Goal: Complete application form: Complete application form

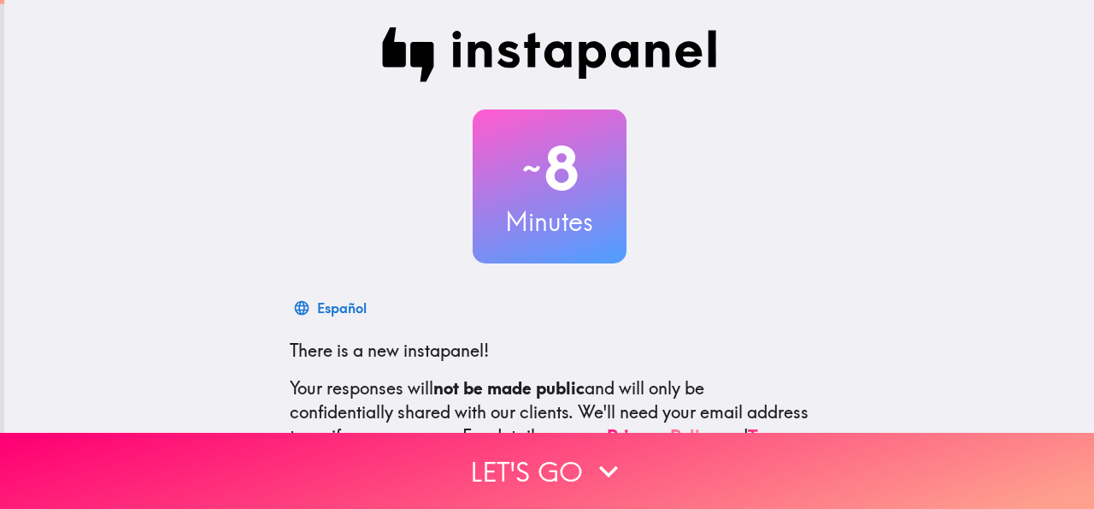
scroll to position [204, 0]
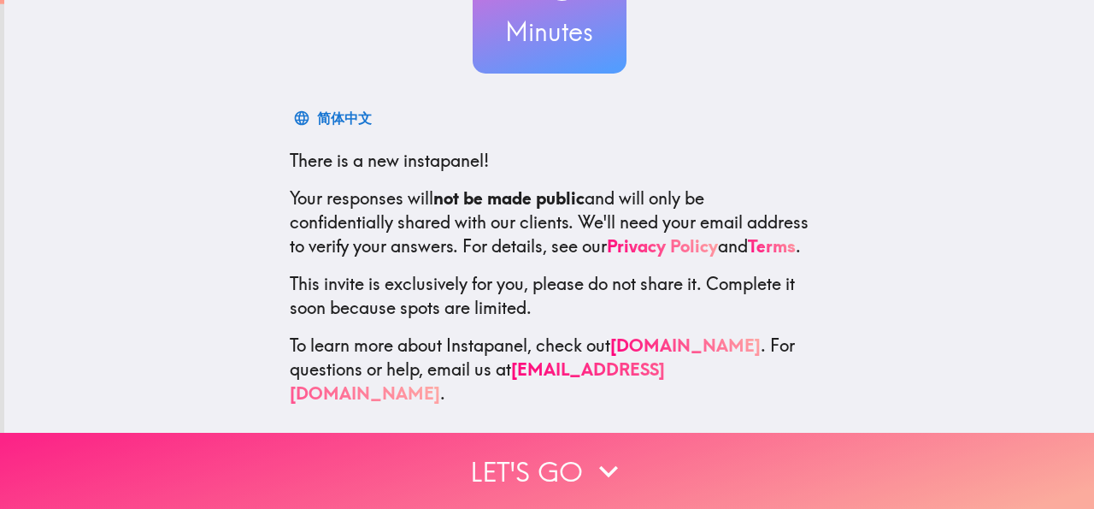
click at [523, 451] on button "Let's go" at bounding box center [547, 471] width 1094 height 76
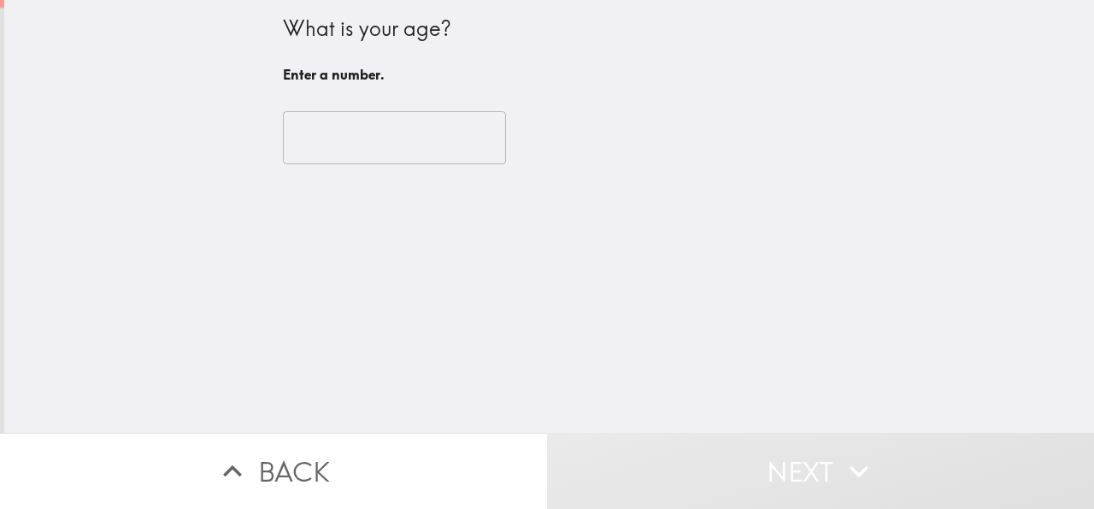
scroll to position [0, 0]
click at [339, 155] on input "number" at bounding box center [394, 137] width 223 height 53
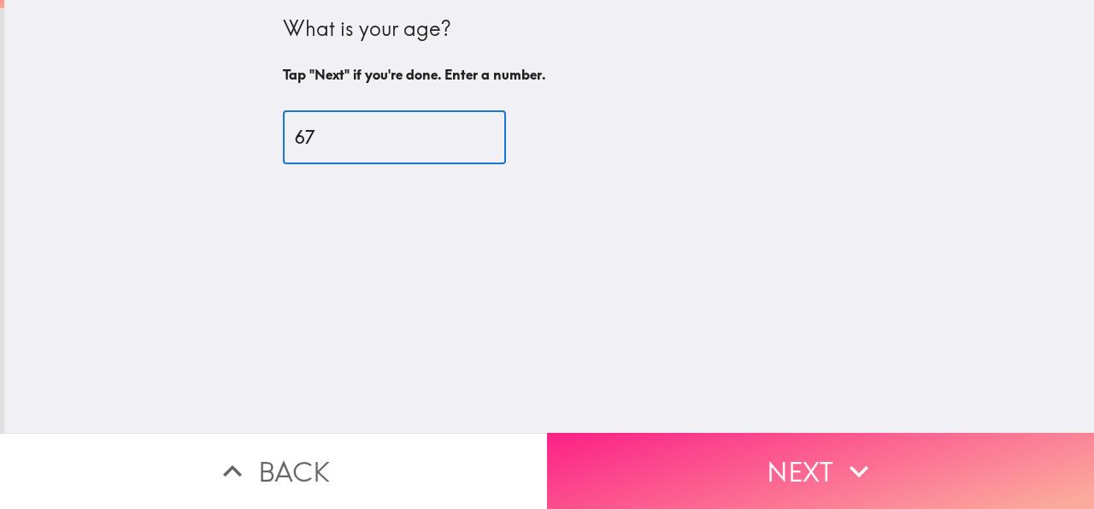
type input "67"
click at [705, 433] on button "Next" at bounding box center [820, 471] width 547 height 76
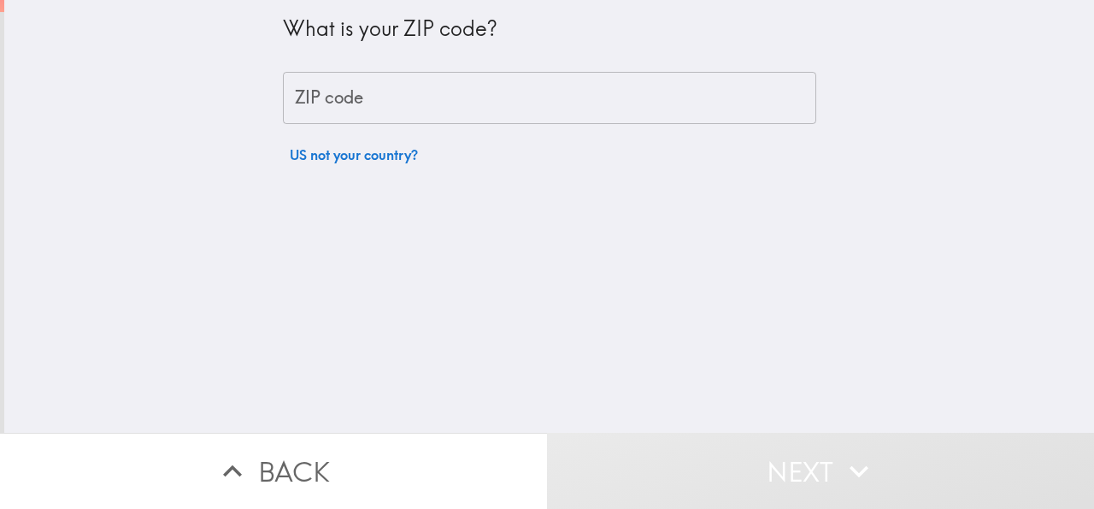
click at [361, 88] on input "ZIP code" at bounding box center [550, 98] width 534 height 53
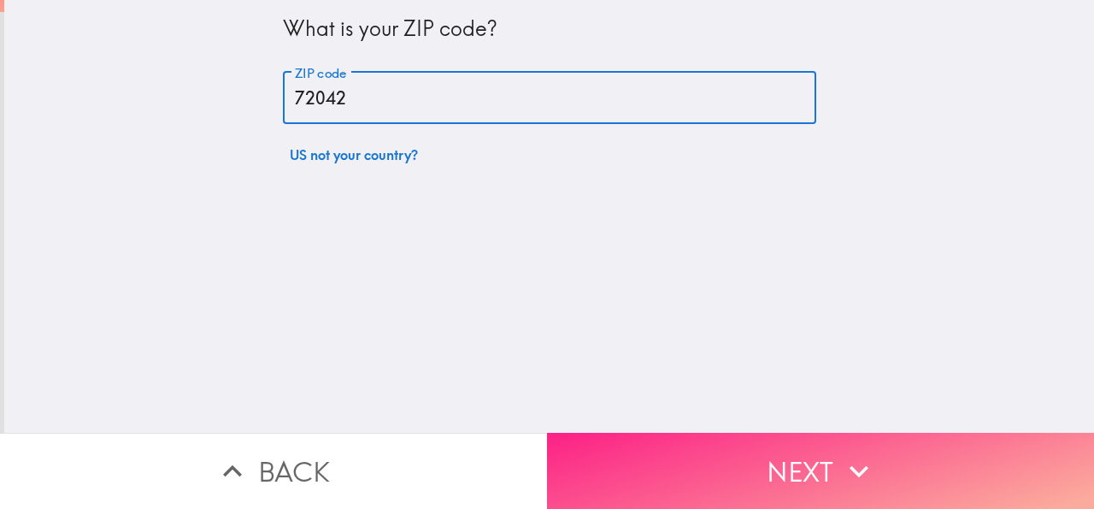
type input "72042"
click at [798, 468] on button "Next" at bounding box center [820, 471] width 547 height 76
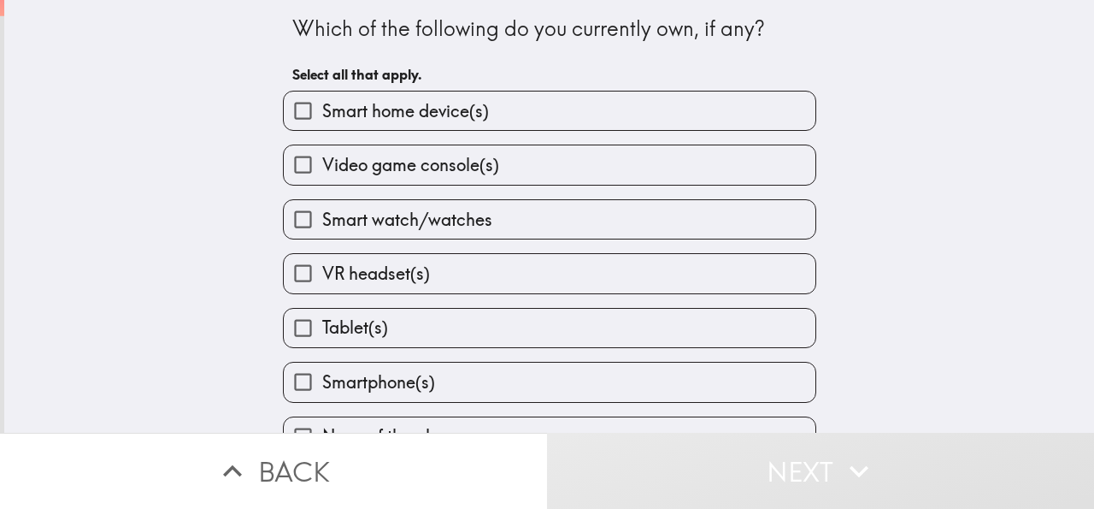
click at [337, 376] on span "Smartphone(s)" at bounding box center [378, 382] width 113 height 24
click at [322, 376] on input "Smartphone(s)" at bounding box center [303, 382] width 38 height 38
checkbox input "true"
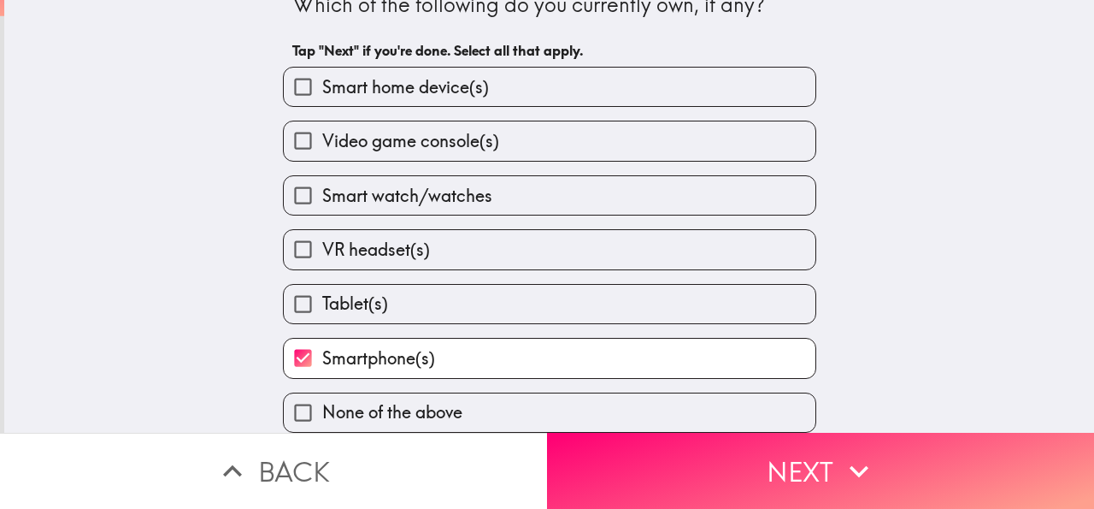
scroll to position [42, 0]
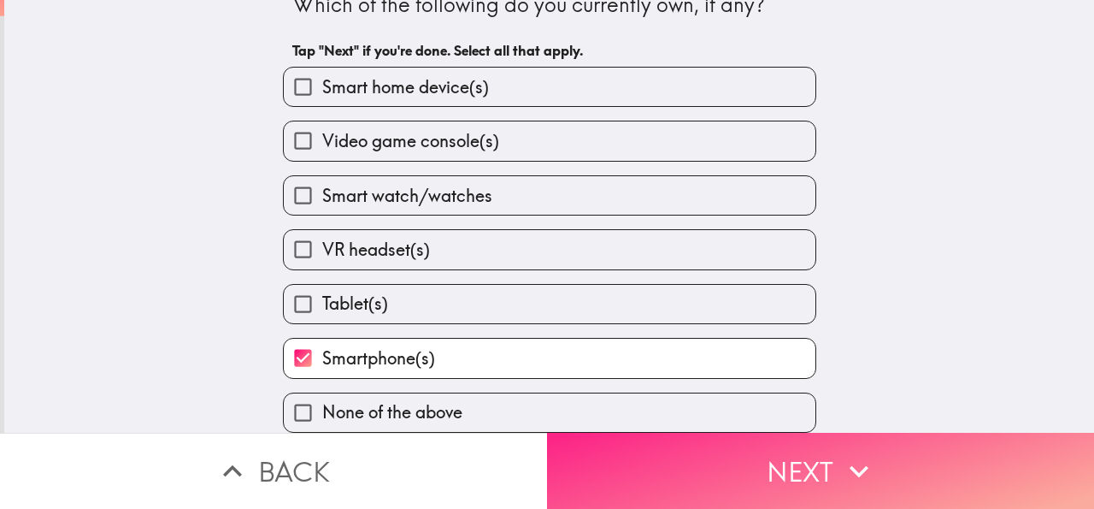
click at [768, 451] on button "Next" at bounding box center [820, 471] width 547 height 76
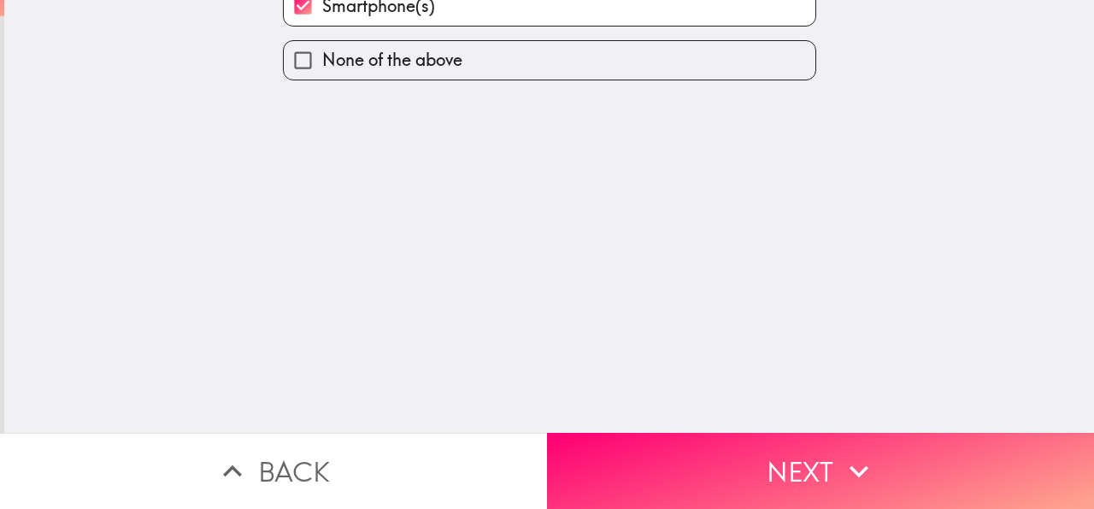
scroll to position [0, 0]
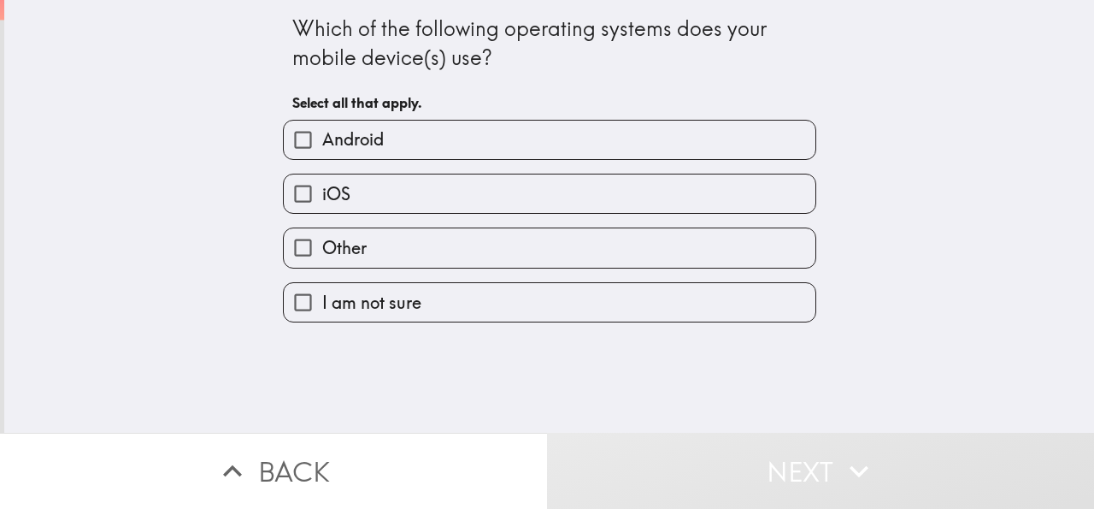
click at [286, 141] on input "Android" at bounding box center [303, 140] width 38 height 38
checkbox input "true"
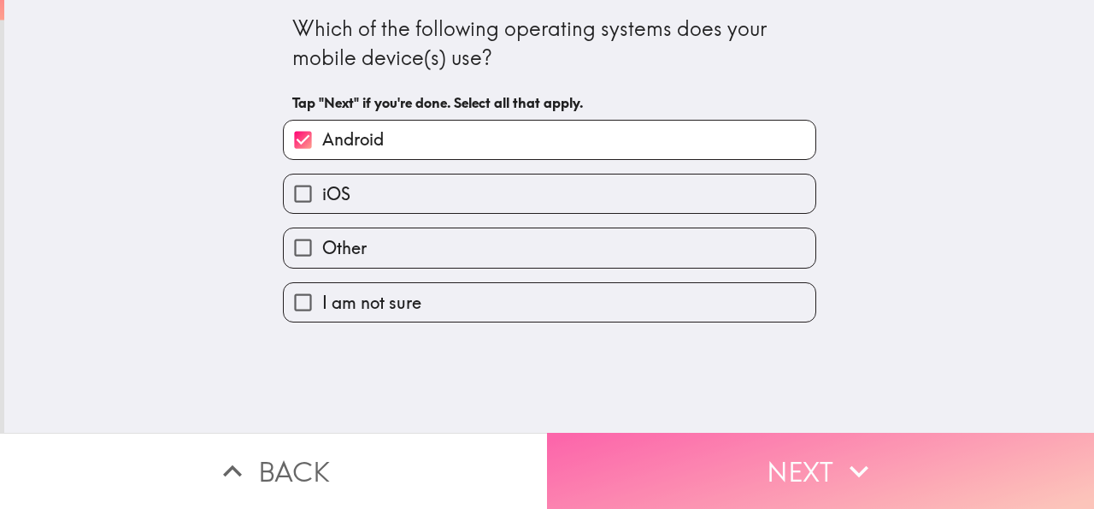
click at [777, 454] on button "Next" at bounding box center [820, 471] width 547 height 76
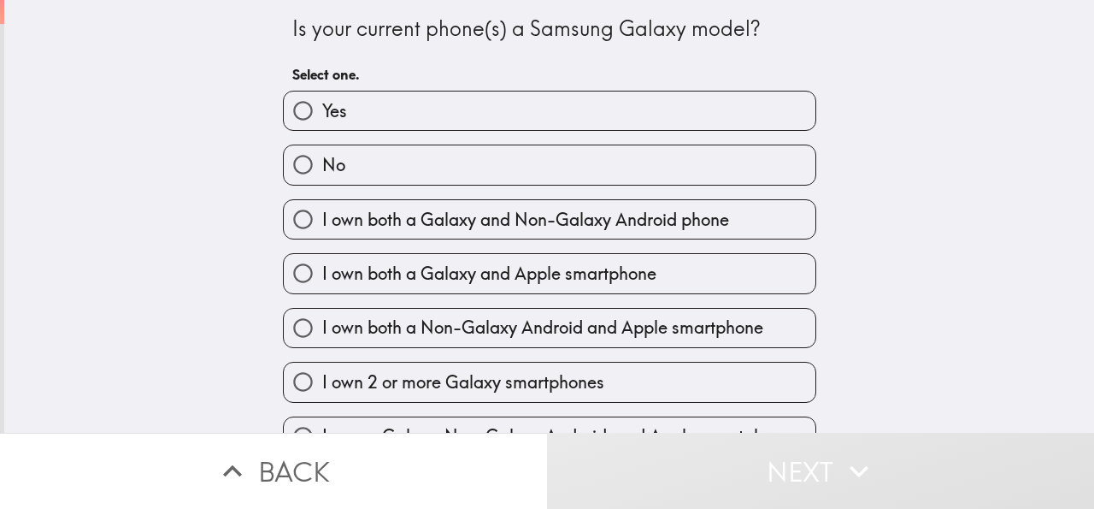
click at [286, 112] on input "Yes" at bounding box center [303, 110] width 38 height 38
radio input "true"
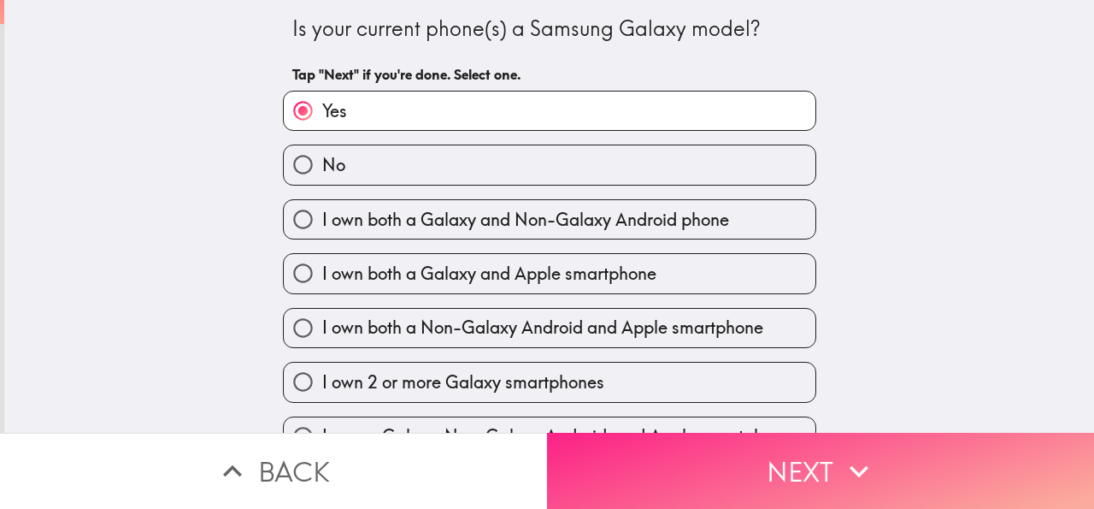
click at [823, 451] on button "Next" at bounding box center [820, 471] width 547 height 76
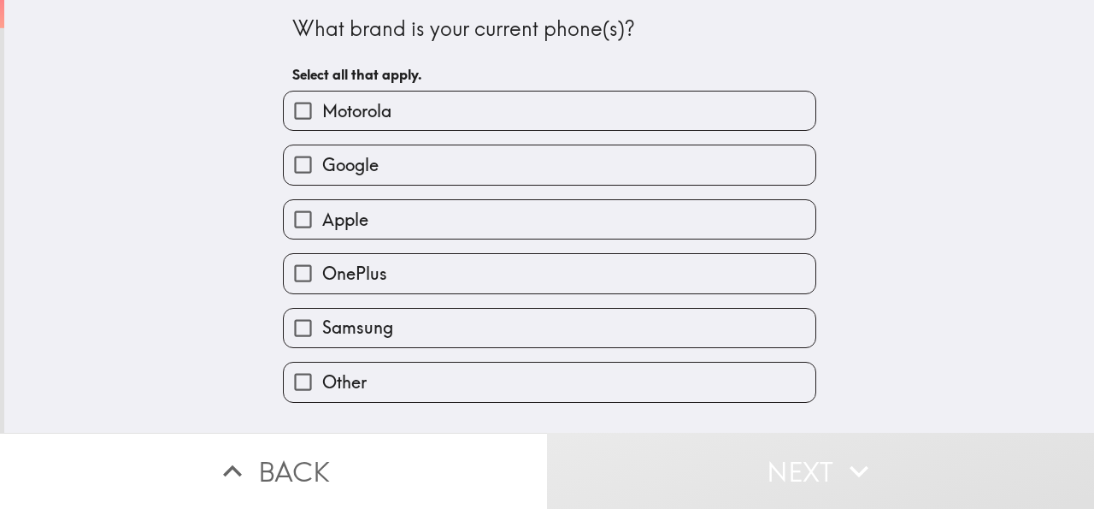
click at [291, 333] on input "Samsung" at bounding box center [303, 328] width 38 height 38
checkbox input "true"
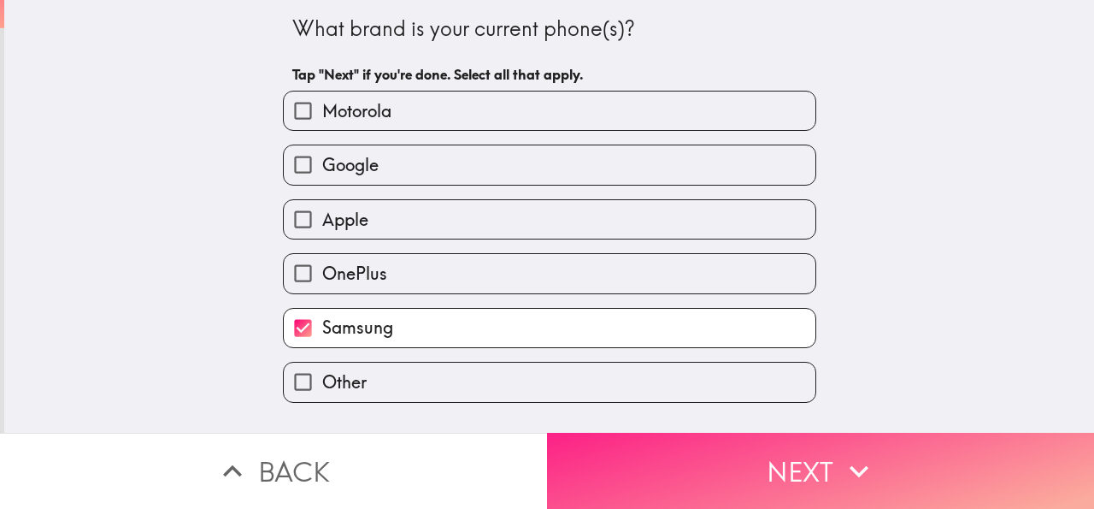
click at [789, 457] on button "Next" at bounding box center [820, 471] width 547 height 76
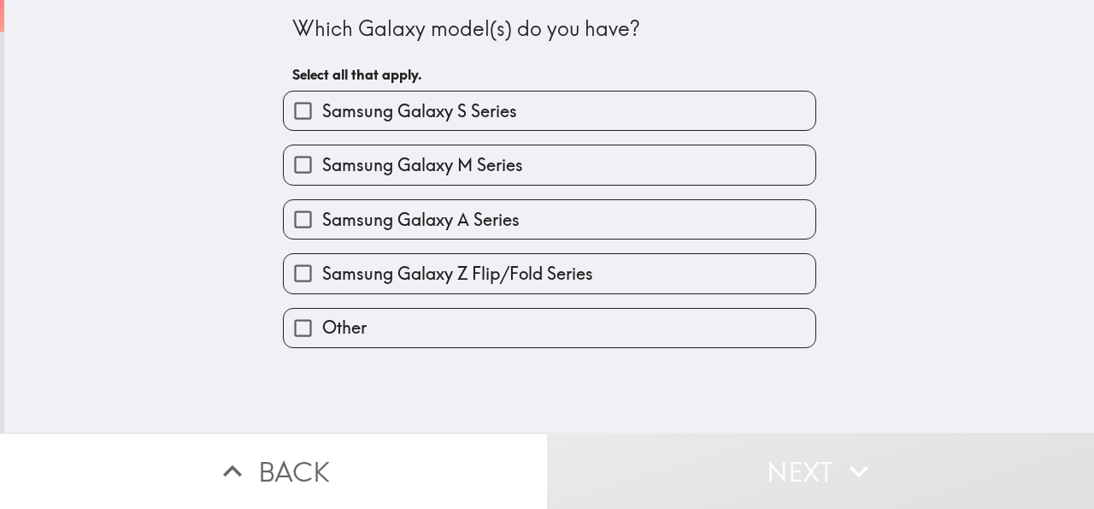
click at [406, 116] on span "Samsung Galaxy S Series" at bounding box center [419, 111] width 195 height 24
click at [322, 116] on input "Samsung Galaxy S Series" at bounding box center [303, 110] width 38 height 38
checkbox input "true"
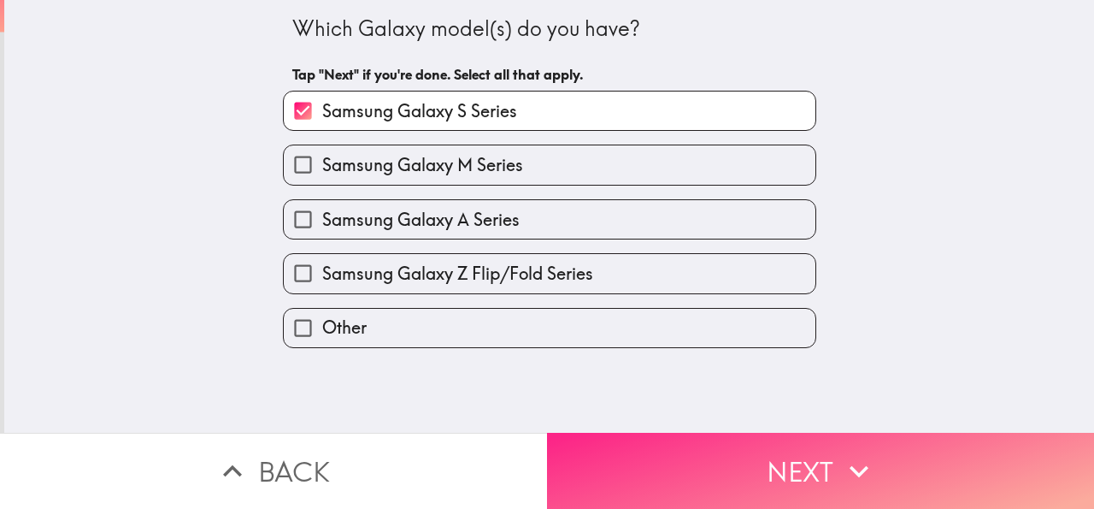
click at [832, 468] on button "Next" at bounding box center [820, 471] width 547 height 76
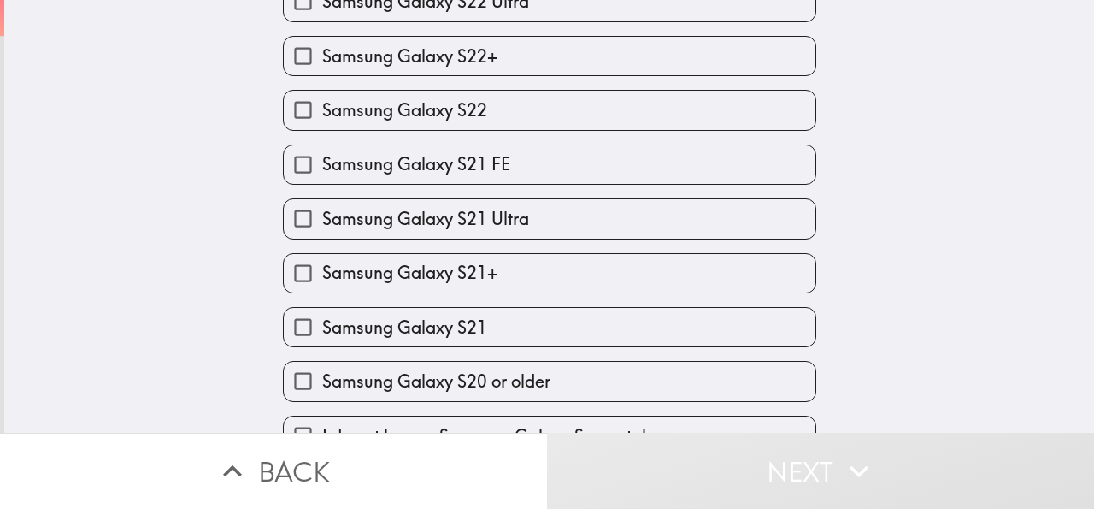
scroll to position [864, 0]
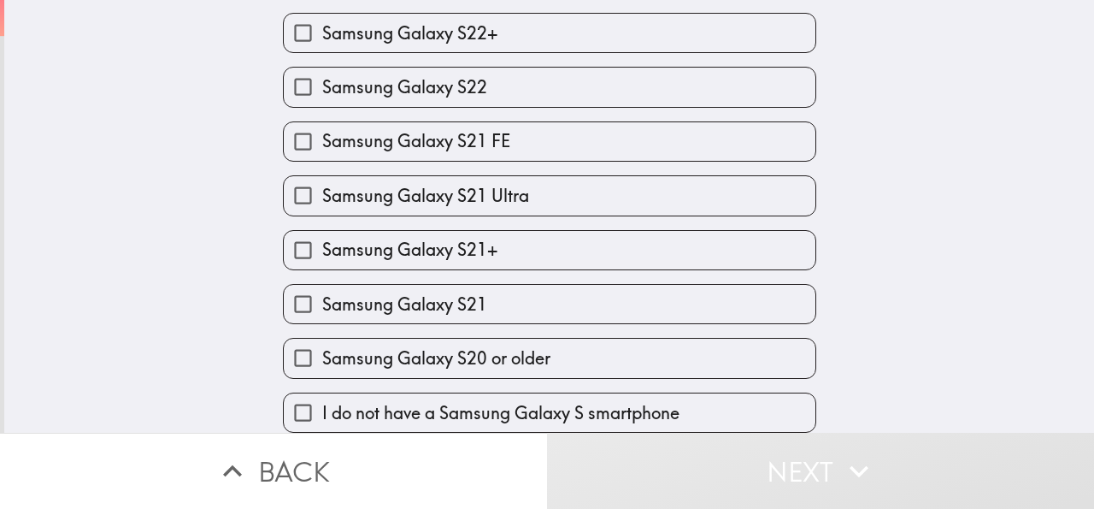
click at [381, 350] on span "Samsung Galaxy S20 or older" at bounding box center [436, 358] width 228 height 24
click at [322, 350] on input "Samsung Galaxy S20 or older" at bounding box center [303, 358] width 38 height 38
checkbox input "true"
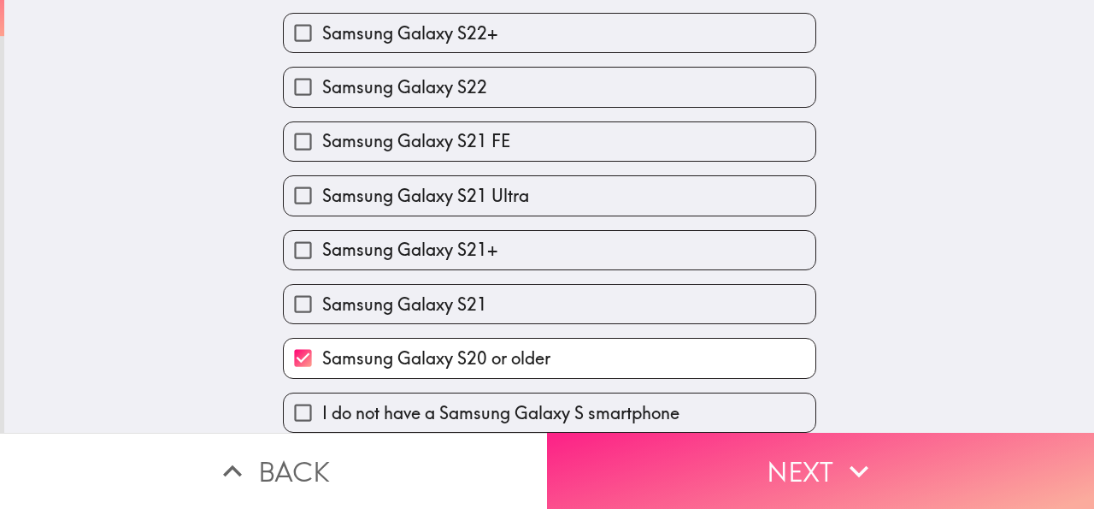
click at [820, 458] on button "Next" at bounding box center [820, 471] width 547 height 76
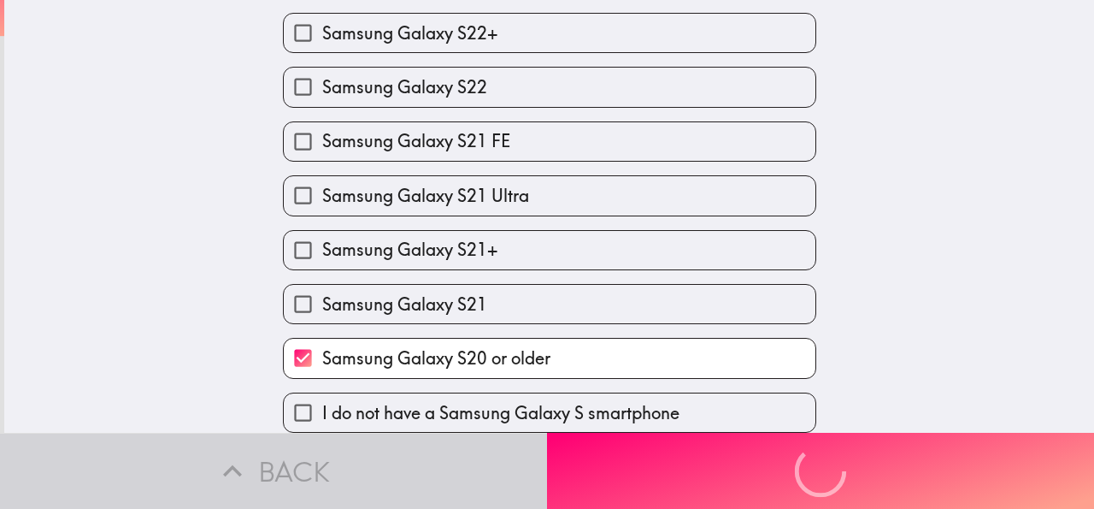
scroll to position [0, 0]
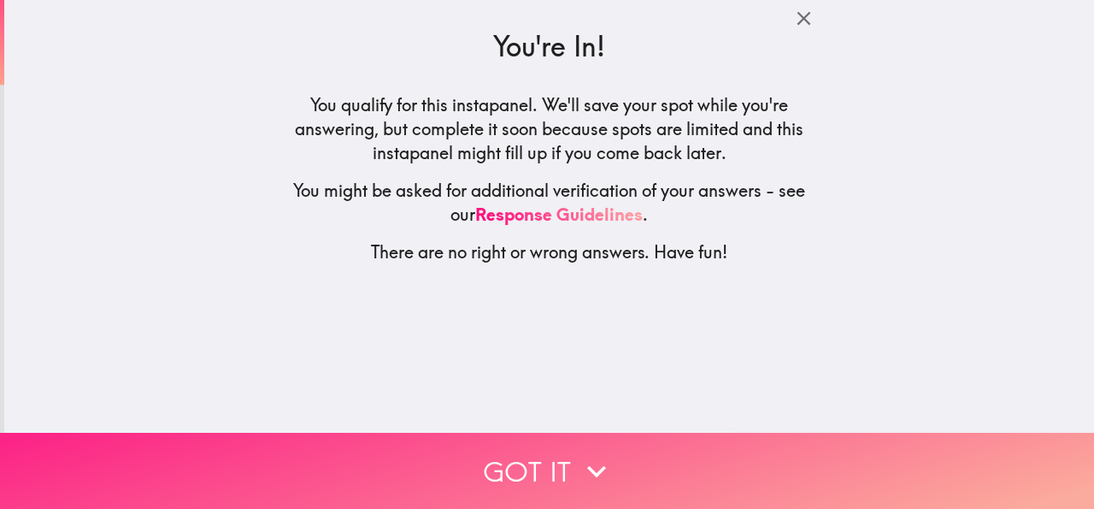
click at [528, 461] on button "Got it" at bounding box center [547, 471] width 1094 height 76
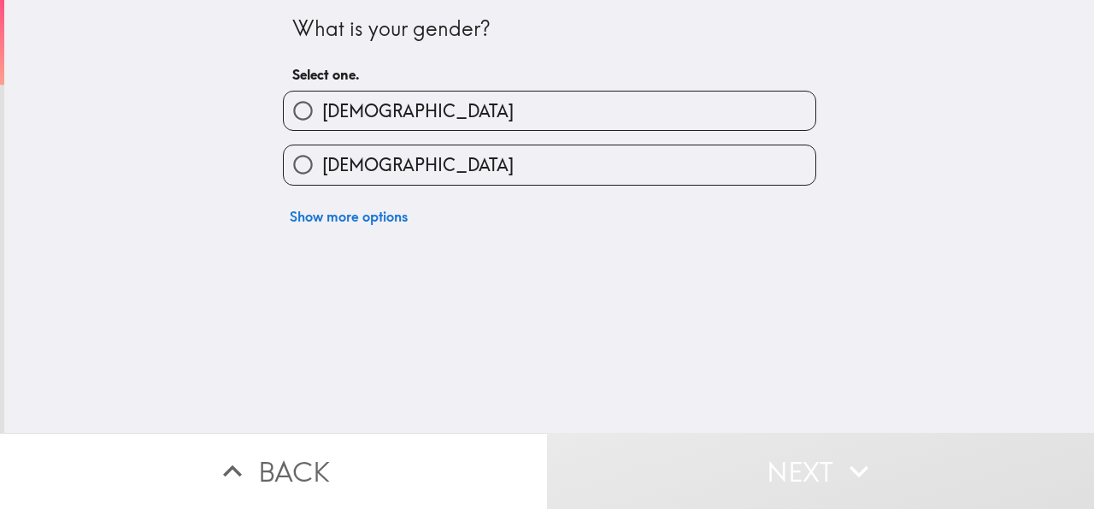
click at [293, 123] on input "[DEMOGRAPHIC_DATA]" at bounding box center [303, 110] width 38 height 38
radio input "true"
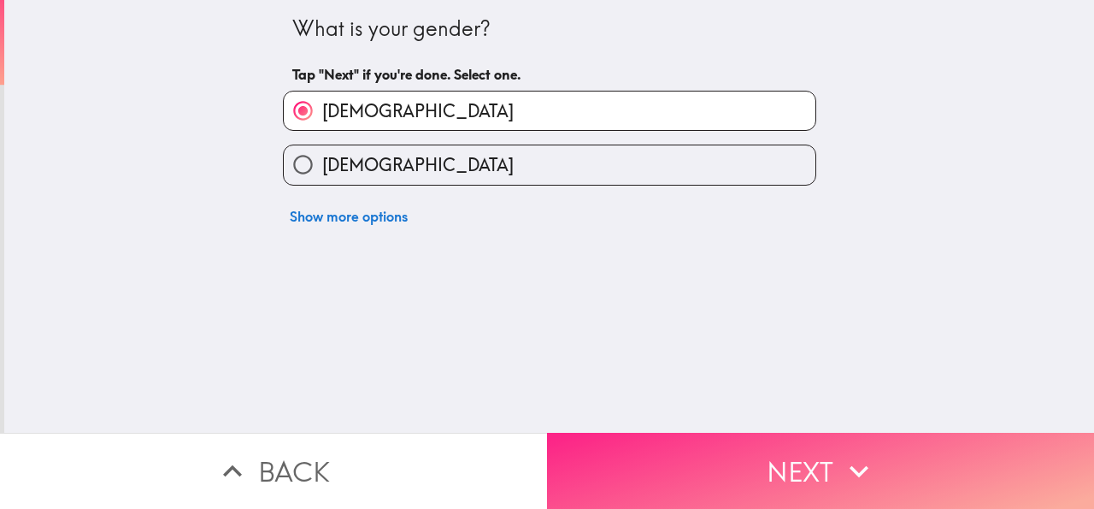
drag, startPoint x: 688, startPoint y: 462, endPoint x: 680, endPoint y: 434, distance: 29.5
click at [688, 462] on button "Next" at bounding box center [820, 471] width 547 height 76
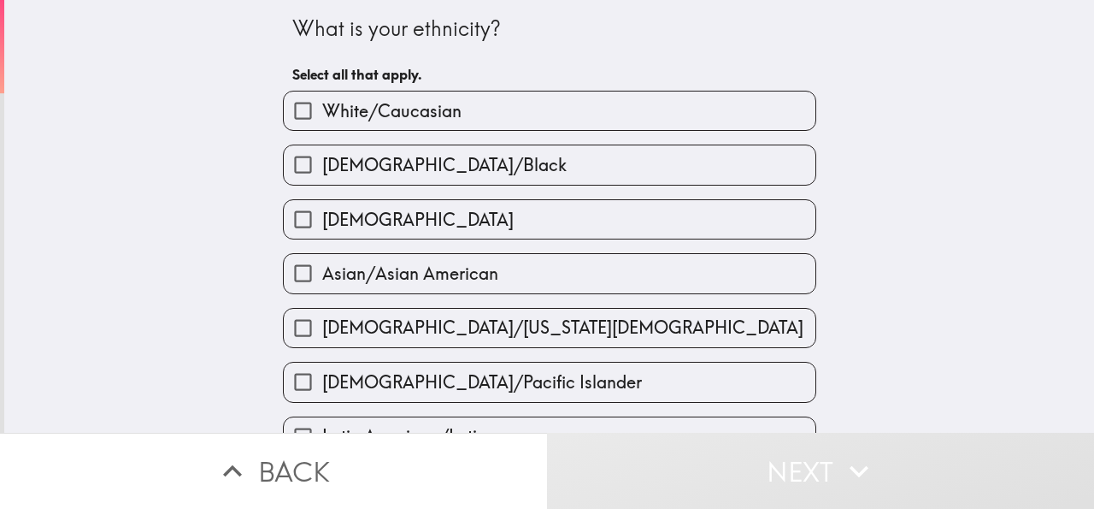
click at [330, 115] on span "White/Caucasian" at bounding box center [391, 111] width 139 height 24
click at [322, 115] on input "White/Caucasian" at bounding box center [303, 110] width 38 height 38
checkbox input "true"
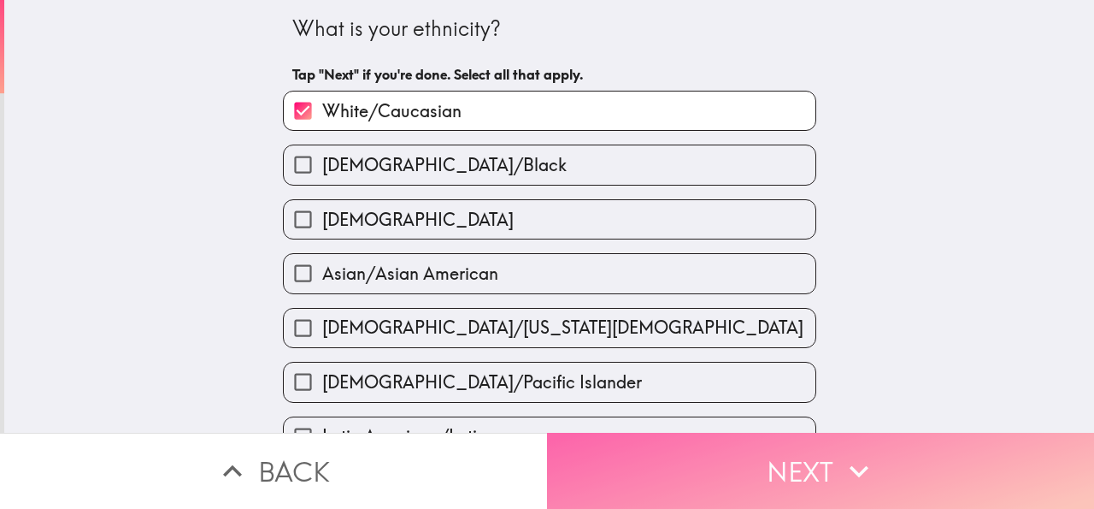
click at [674, 458] on button "Next" at bounding box center [820, 471] width 547 height 76
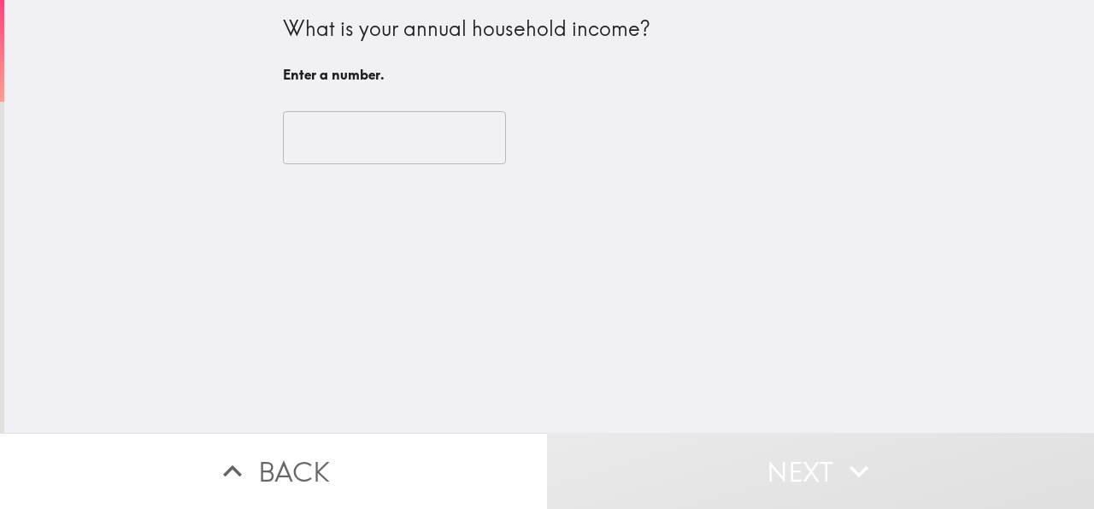
click at [379, 134] on input "number" at bounding box center [394, 137] width 223 height 53
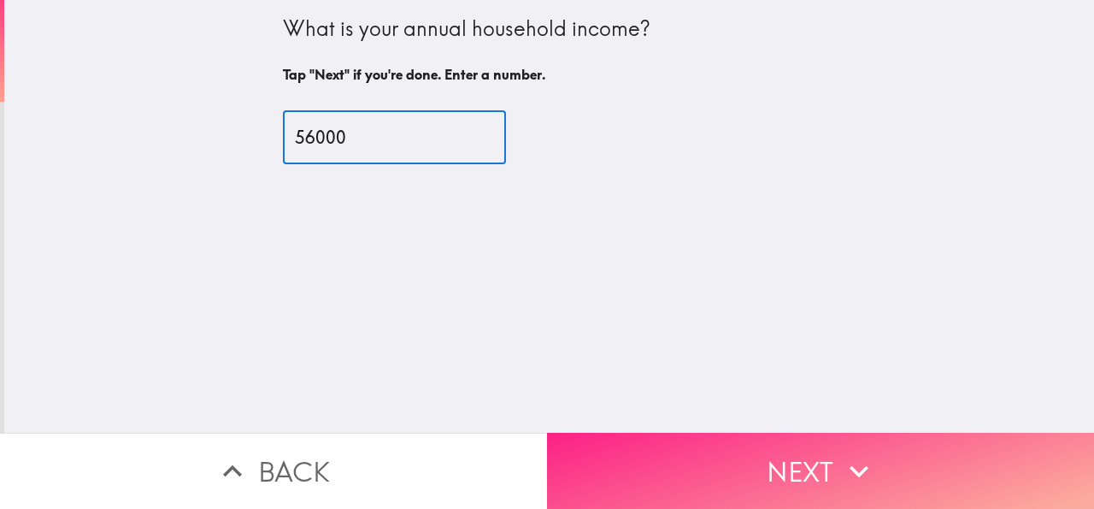
type input "56000"
click at [791, 481] on button "Next" at bounding box center [820, 471] width 547 height 76
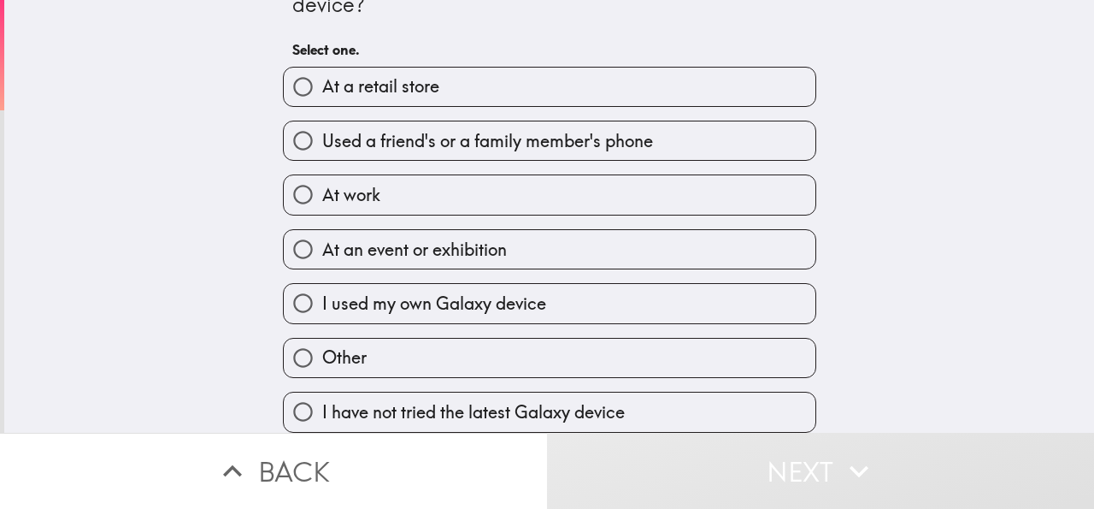
scroll to position [70, 0]
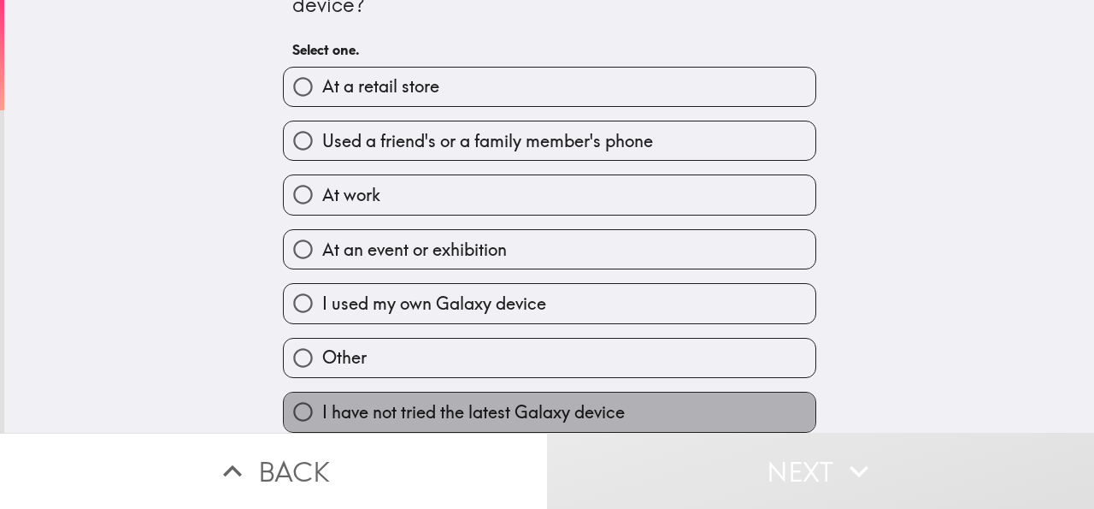
click at [389, 400] on span "I have not tried the latest Galaxy device" at bounding box center [473, 412] width 303 height 24
click at [322, 398] on input "I have not tried the latest Galaxy device" at bounding box center [303, 411] width 38 height 38
radio input "true"
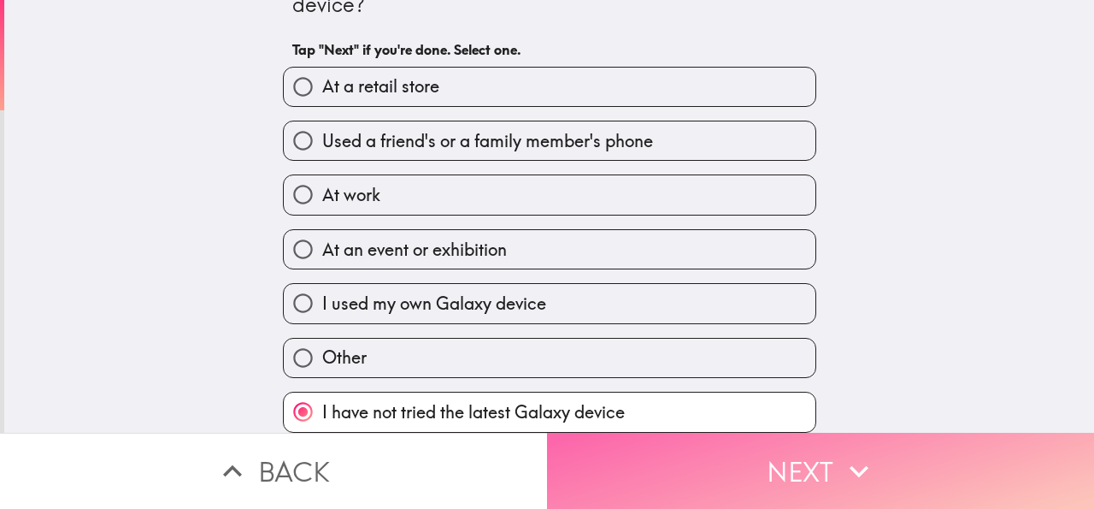
click at [815, 466] on button "Next" at bounding box center [820, 471] width 547 height 76
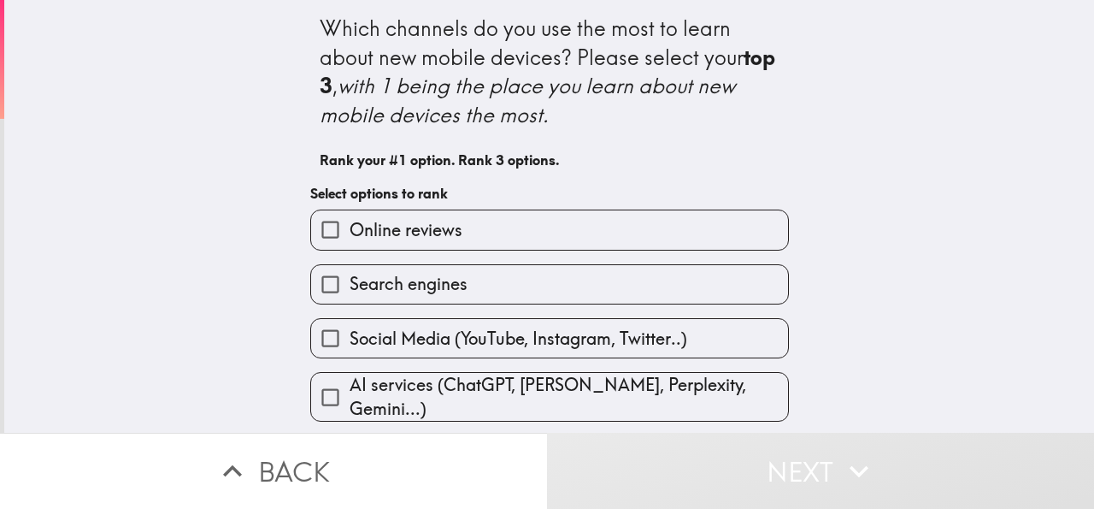
scroll to position [215, 0]
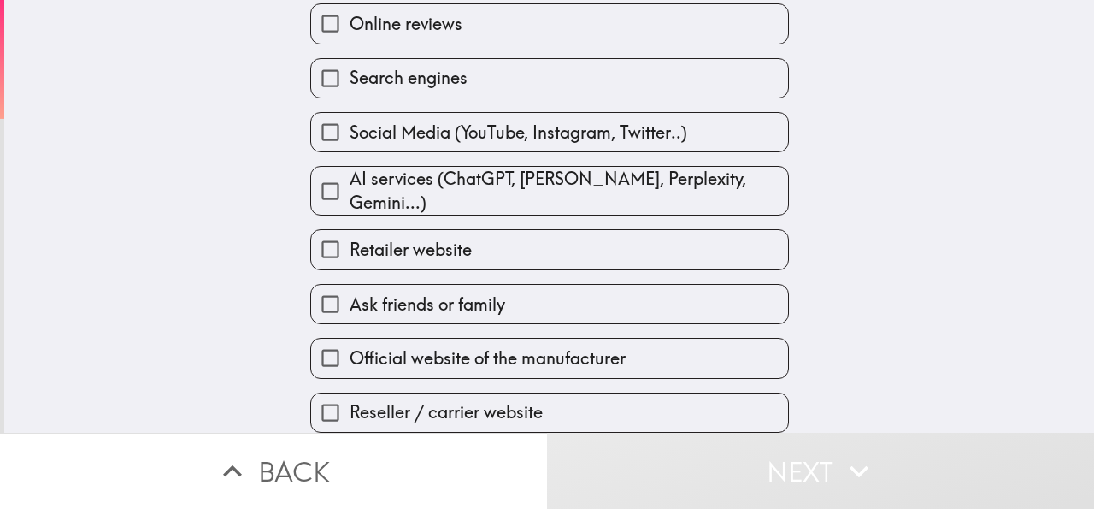
click at [316, 285] on input "Ask friends or family" at bounding box center [330, 304] width 38 height 38
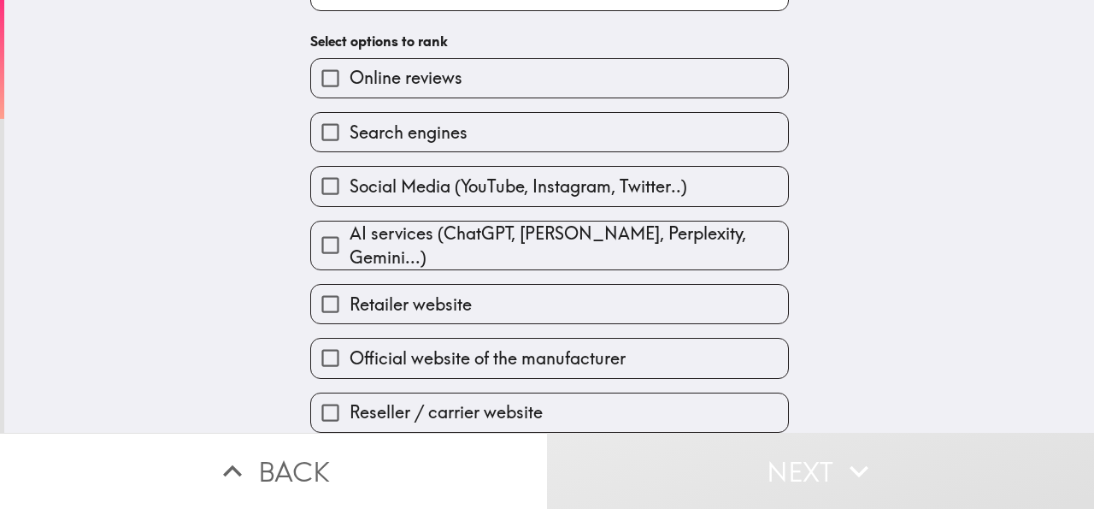
scroll to position [219, 0]
click at [315, 70] on input "Online reviews" at bounding box center [330, 78] width 38 height 38
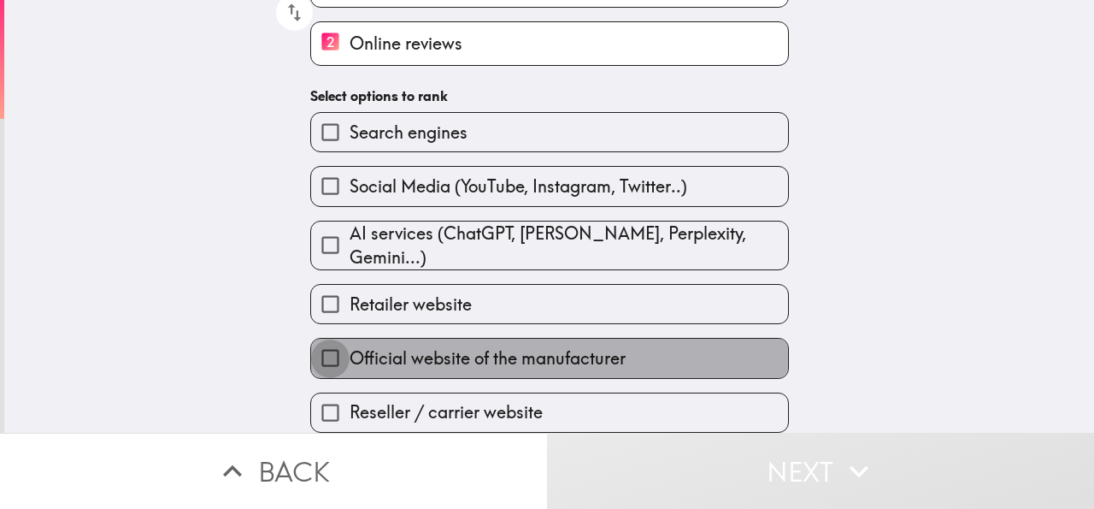
click at [317, 345] on input "Official website of the manufacturer" at bounding box center [330, 358] width 38 height 38
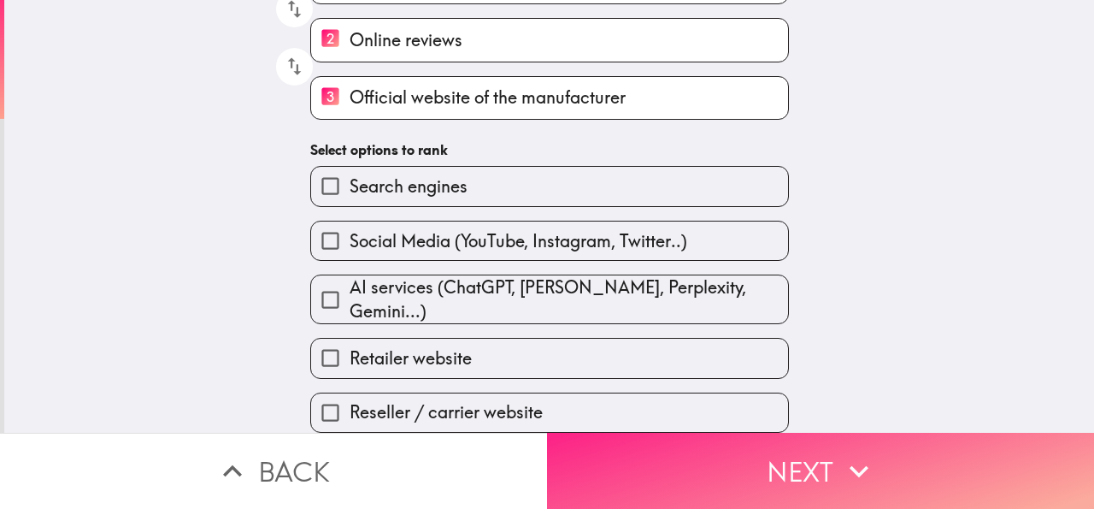
click at [805, 455] on button "Next" at bounding box center [820, 471] width 547 height 76
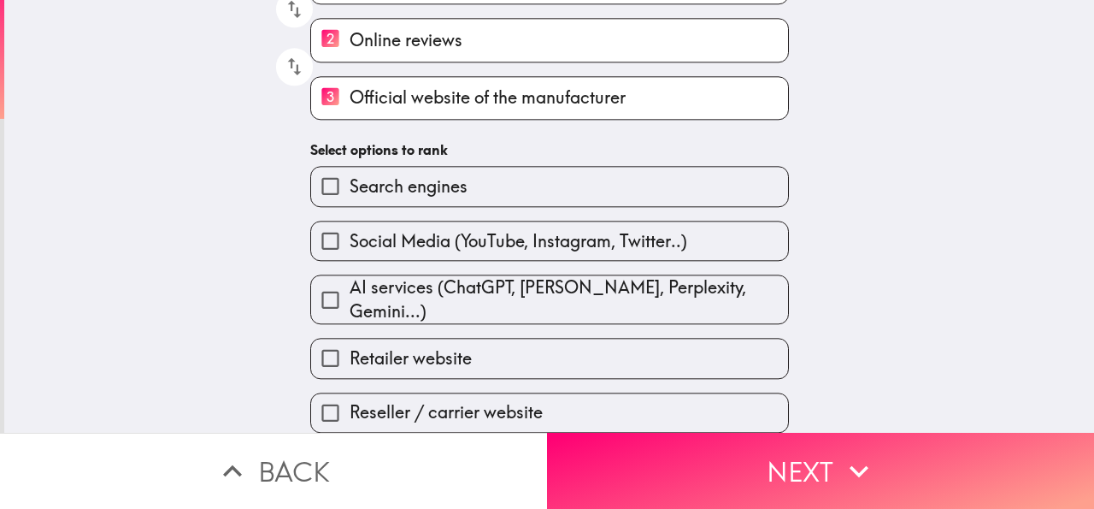
scroll to position [32, 0]
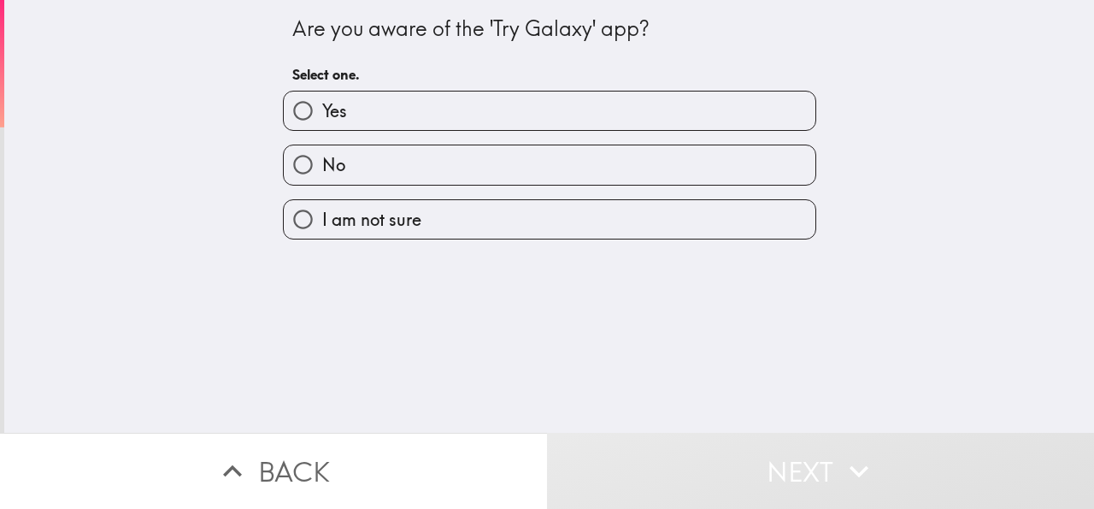
click at [288, 164] on input "No" at bounding box center [303, 164] width 38 height 38
radio input "true"
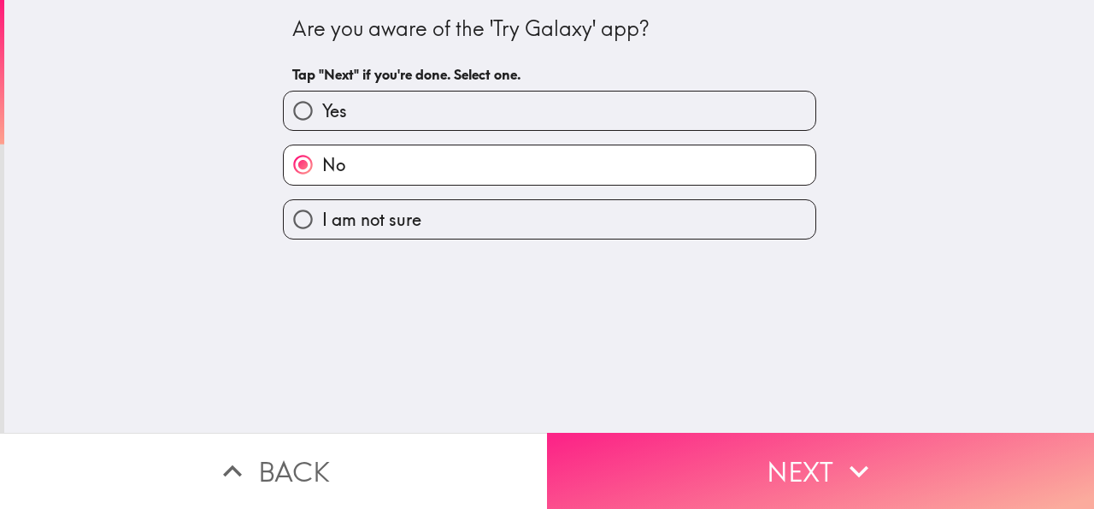
click at [841, 452] on icon "button" at bounding box center [860, 471] width 38 height 38
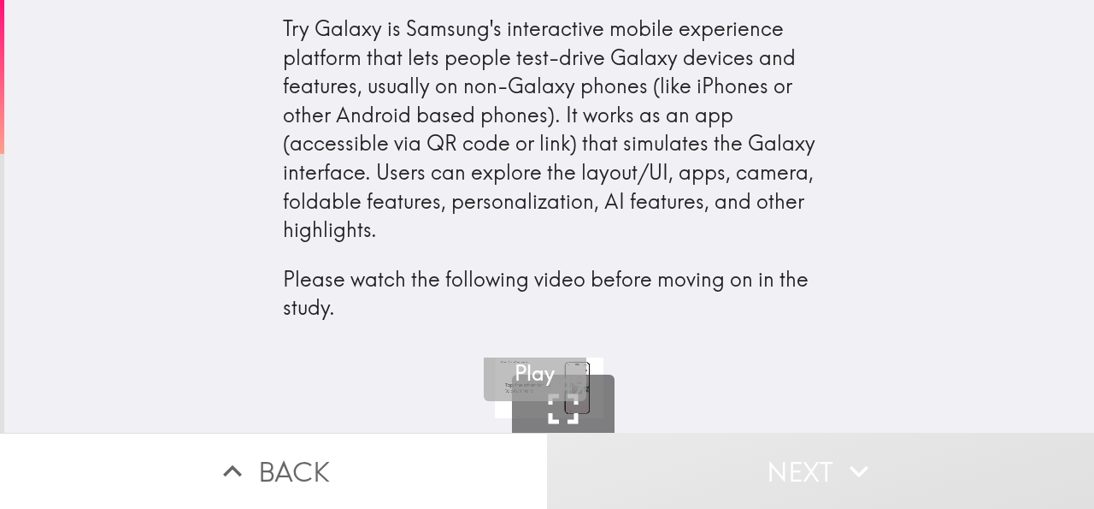
click at [517, 375] on h5 "Play" at bounding box center [535, 373] width 40 height 29
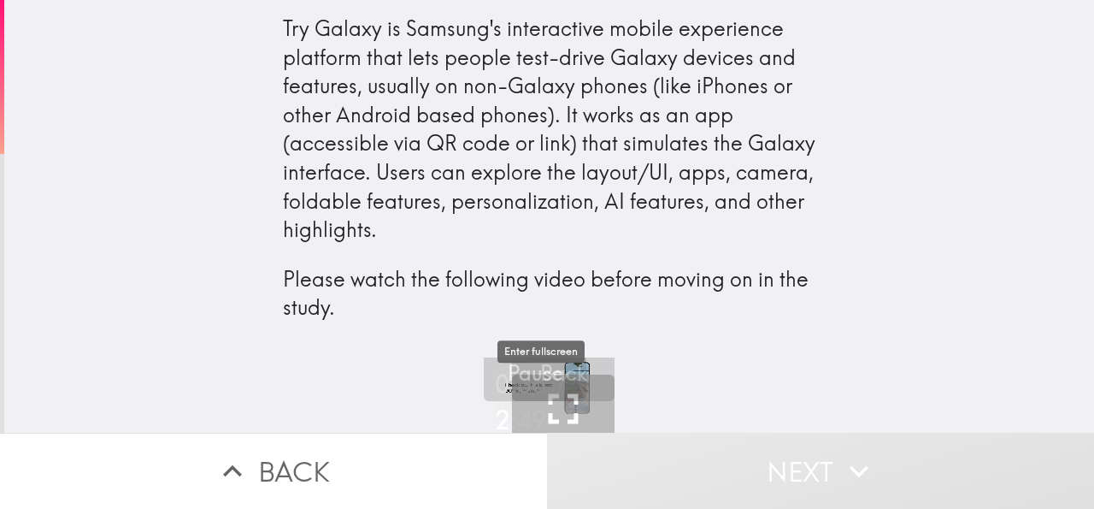
click at [540, 404] on icon "button" at bounding box center [563, 408] width 51 height 51
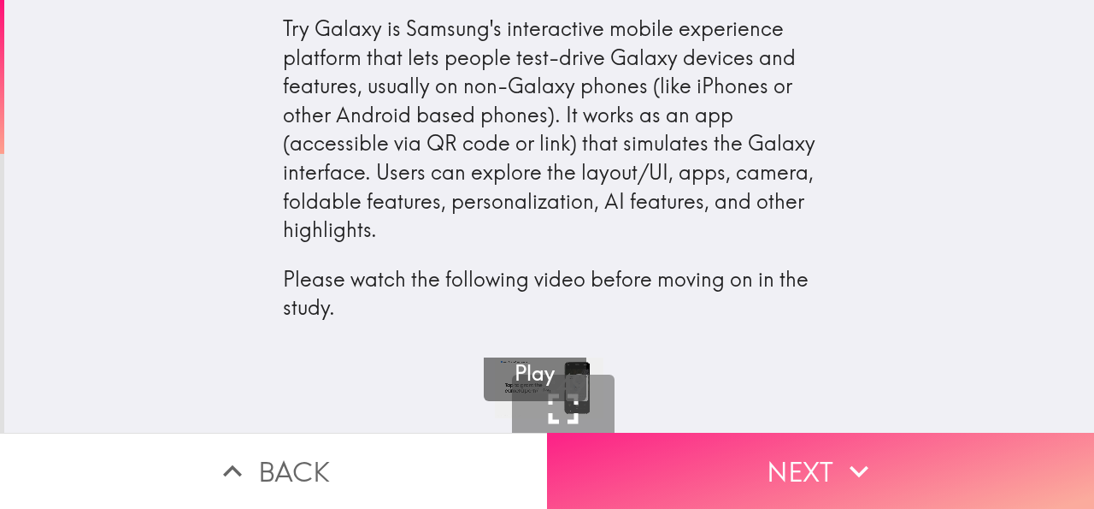
click at [714, 453] on button "Next" at bounding box center [820, 471] width 547 height 76
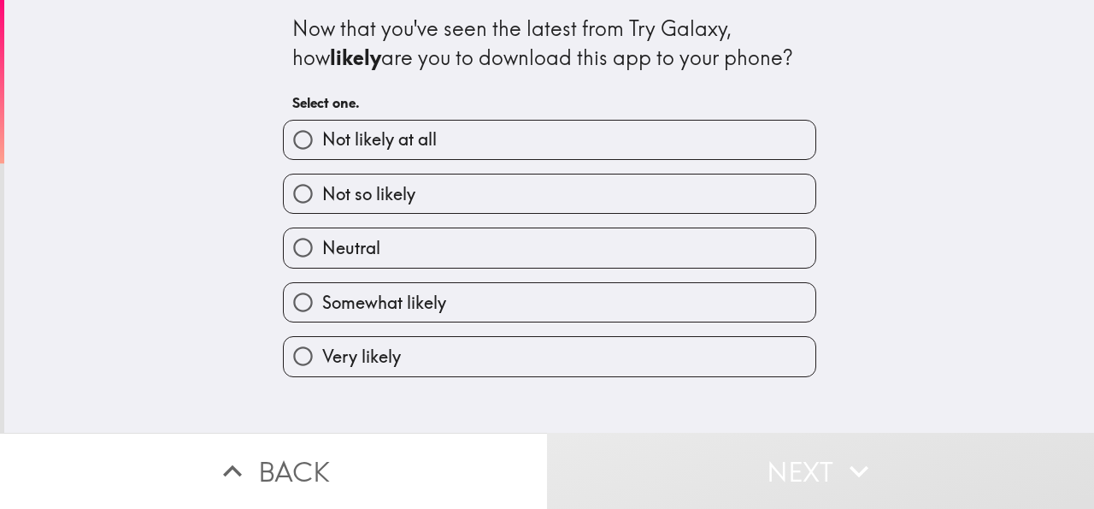
click at [375, 141] on span "Not likely at all" at bounding box center [379, 139] width 115 height 24
click at [322, 141] on input "Not likely at all" at bounding box center [303, 140] width 38 height 38
radio input "true"
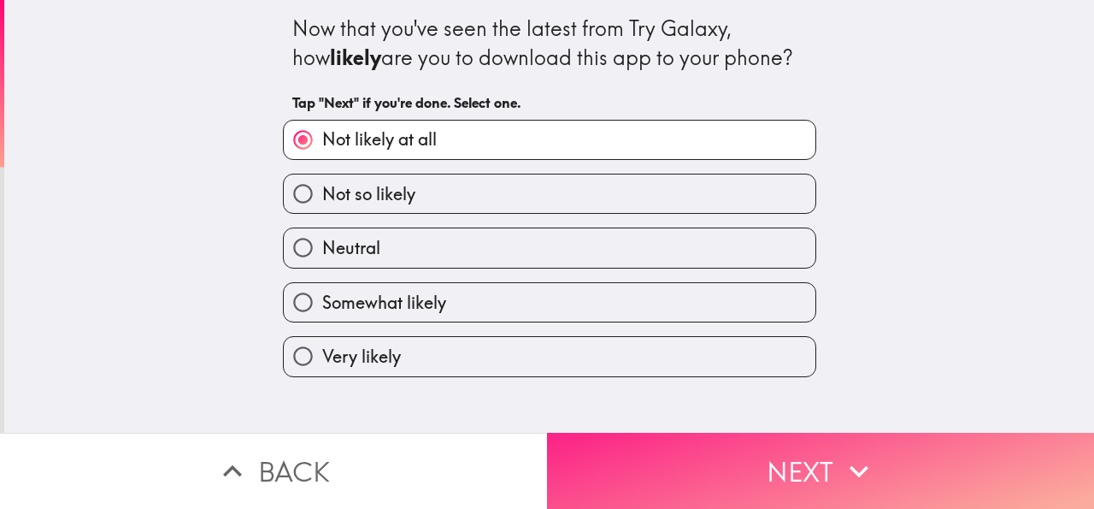
click at [803, 450] on button "Next" at bounding box center [820, 471] width 547 height 76
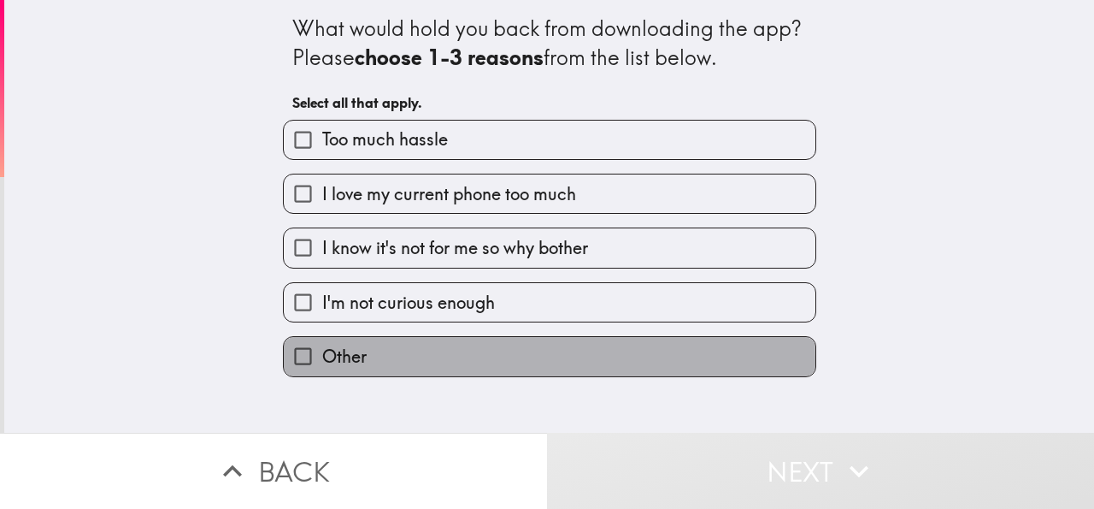
click at [322, 363] on span "Other" at bounding box center [344, 357] width 44 height 24
click at [317, 363] on input "Other" at bounding box center [303, 356] width 38 height 38
checkbox input "true"
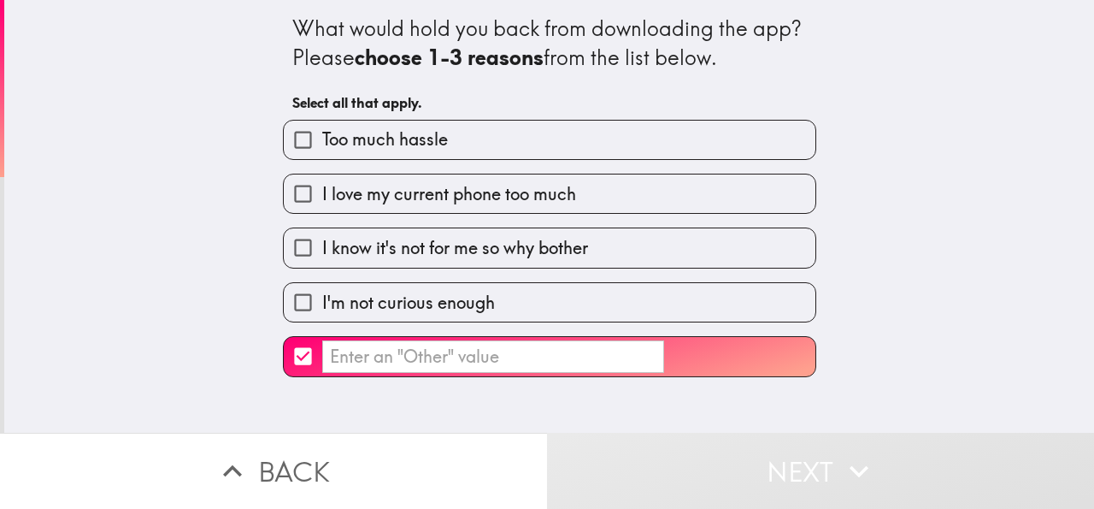
click at [381, 363] on input "​" at bounding box center [493, 356] width 342 height 33
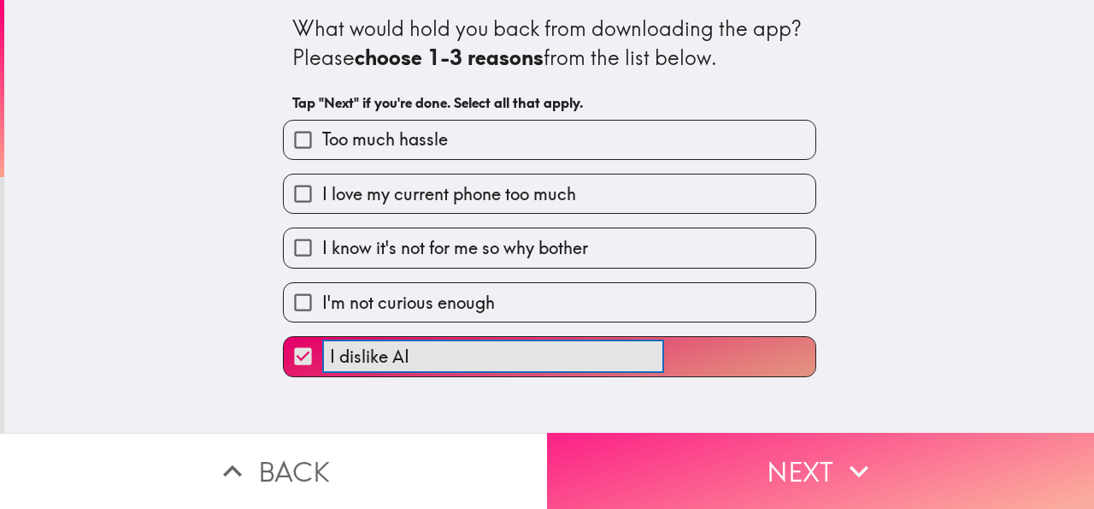
type input "I dislike AI"
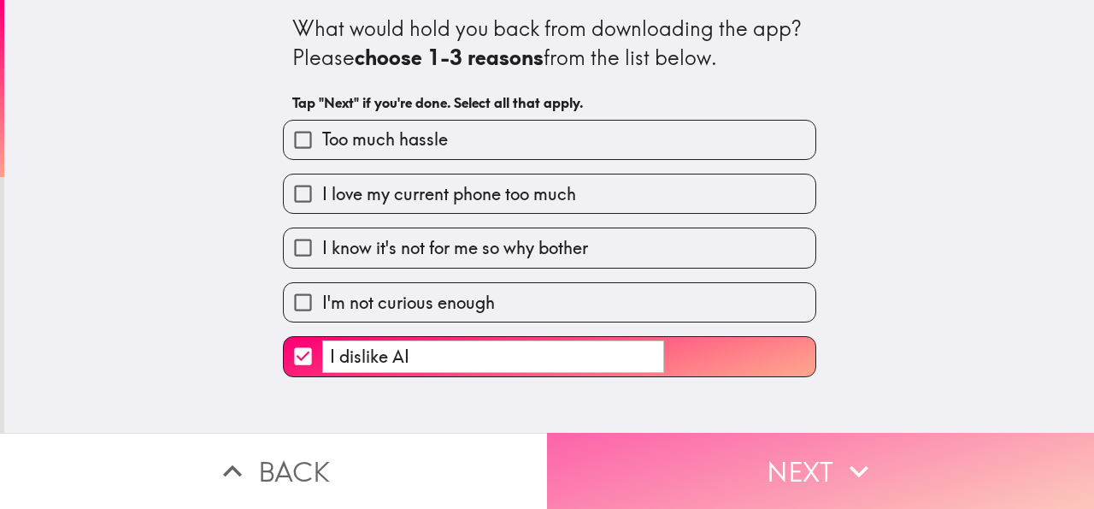
click at [750, 452] on button "Next" at bounding box center [820, 471] width 547 height 76
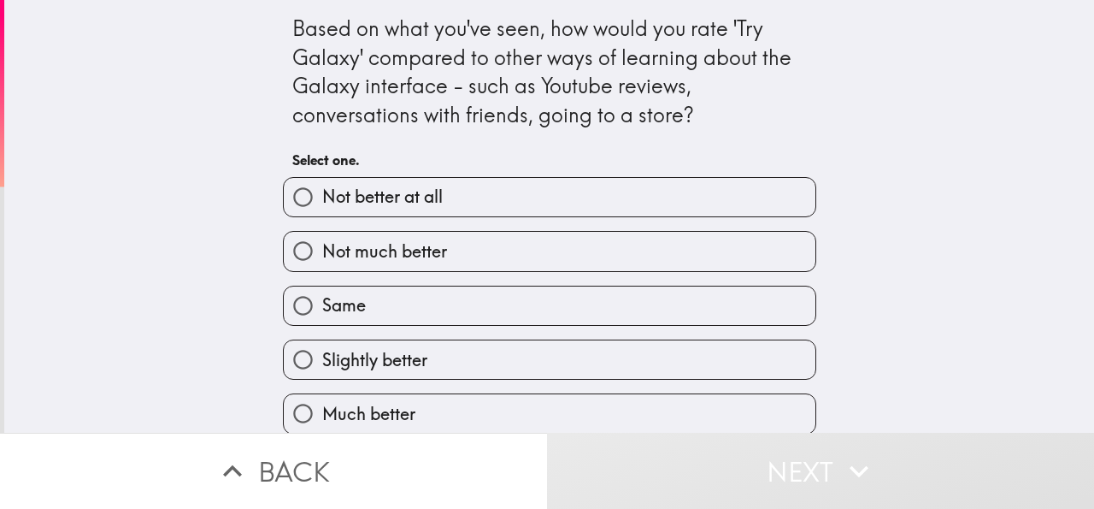
click at [334, 200] on span "Not better at all" at bounding box center [382, 197] width 121 height 24
click at [322, 200] on input "Not better at all" at bounding box center [303, 197] width 38 height 38
radio input "true"
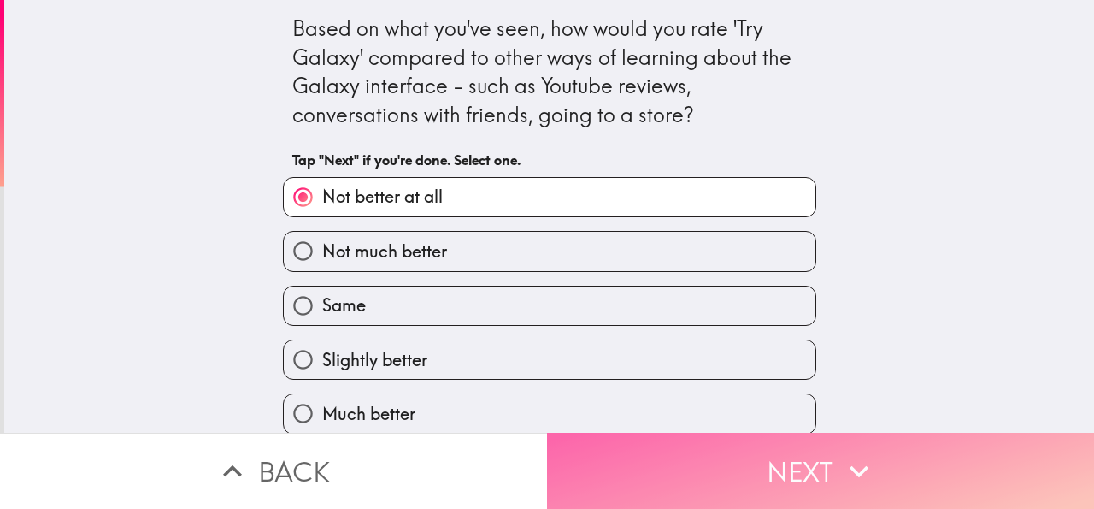
click at [770, 476] on button "Next" at bounding box center [820, 471] width 547 height 76
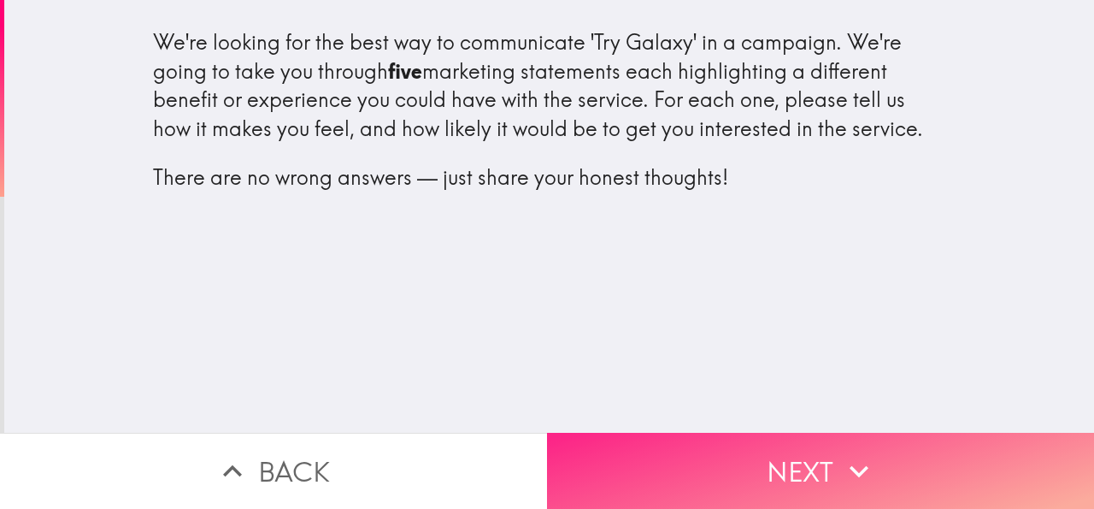
click at [798, 481] on button "Next" at bounding box center [820, 471] width 547 height 76
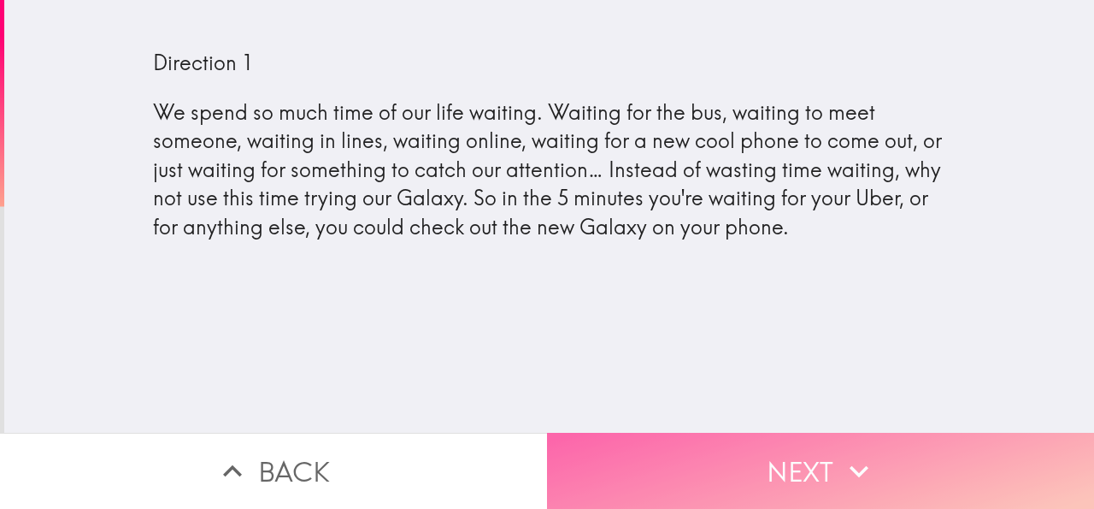
click at [713, 475] on button "Next" at bounding box center [820, 471] width 547 height 76
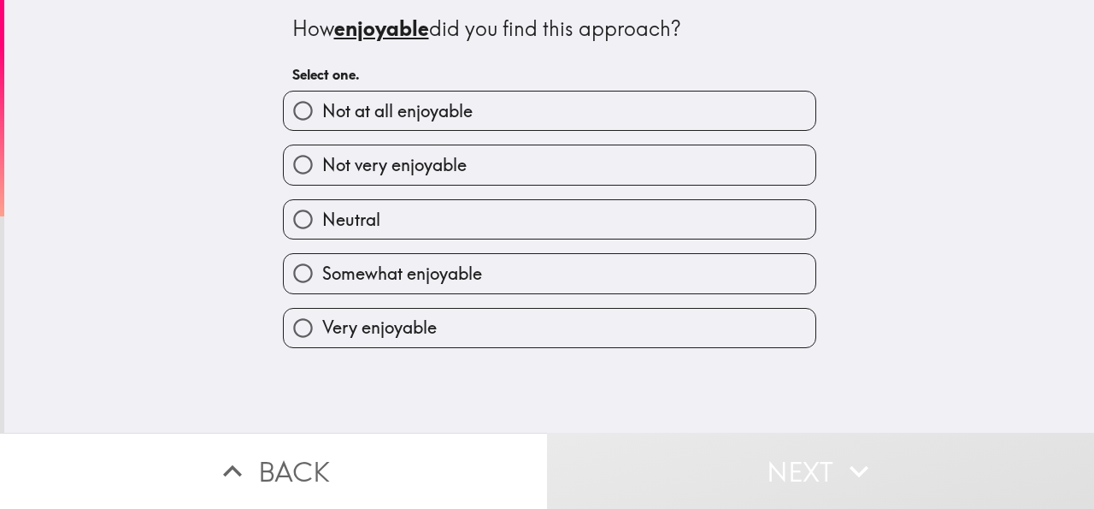
click at [348, 170] on span "Not very enjoyable" at bounding box center [394, 165] width 145 height 24
click at [322, 170] on input "Not very enjoyable" at bounding box center [303, 164] width 38 height 38
radio input "true"
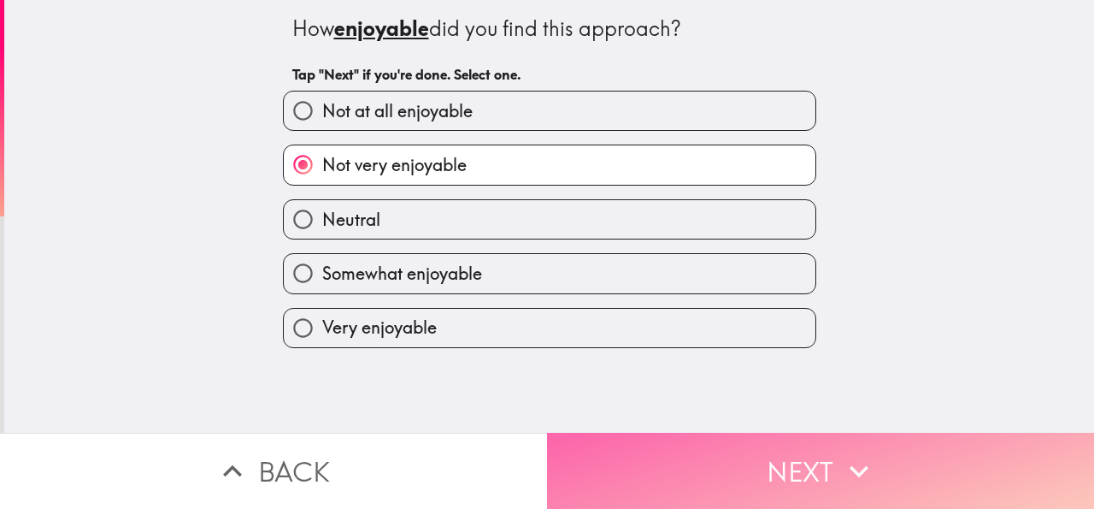
click at [811, 450] on button "Next" at bounding box center [820, 471] width 547 height 76
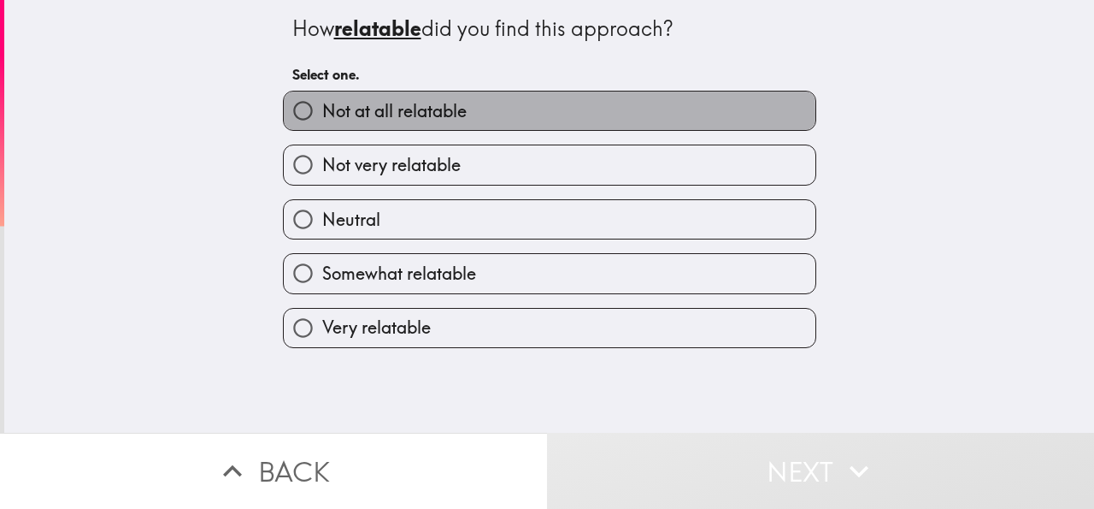
click at [344, 115] on span "Not at all relatable" at bounding box center [394, 111] width 145 height 24
click at [322, 115] on input "Not at all relatable" at bounding box center [303, 110] width 38 height 38
radio input "true"
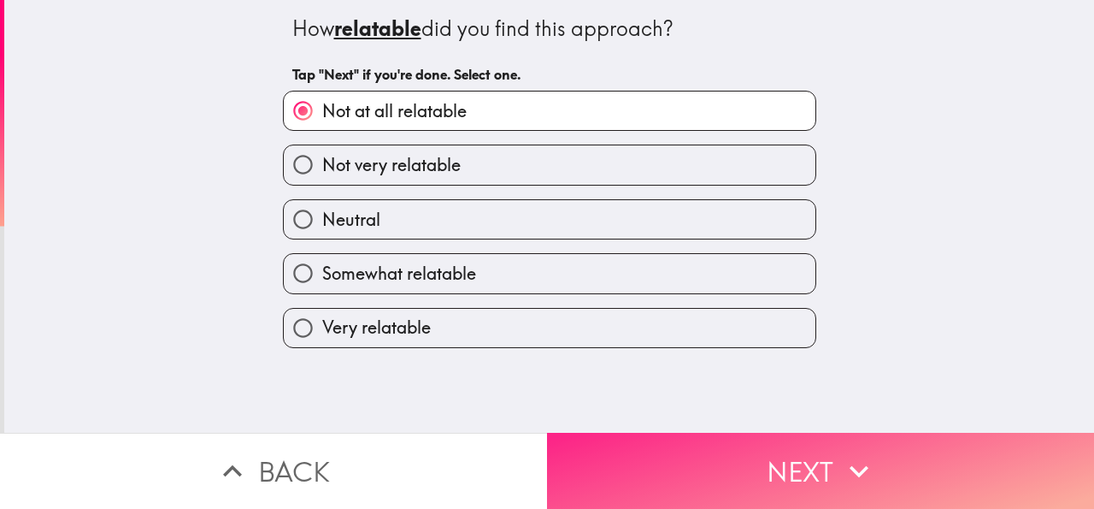
drag, startPoint x: 781, startPoint y: 449, endPoint x: 788, endPoint y: 423, distance: 26.5
click at [782, 449] on button "Next" at bounding box center [820, 471] width 547 height 76
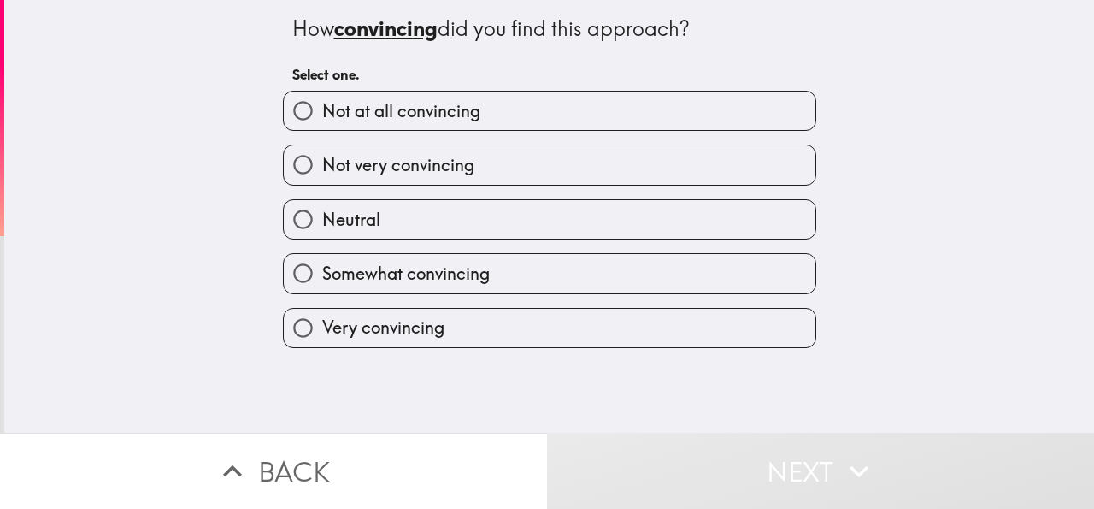
click at [365, 97] on label "Not at all convincing" at bounding box center [550, 110] width 532 height 38
click at [322, 97] on input "Not at all convincing" at bounding box center [303, 110] width 38 height 38
radio input "true"
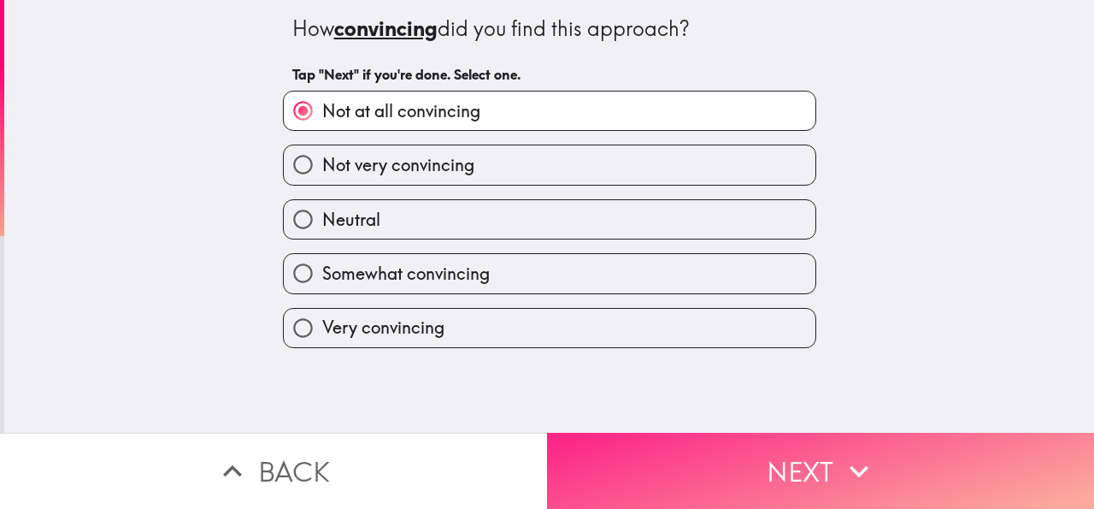
click at [858, 452] on icon "button" at bounding box center [860, 471] width 38 height 38
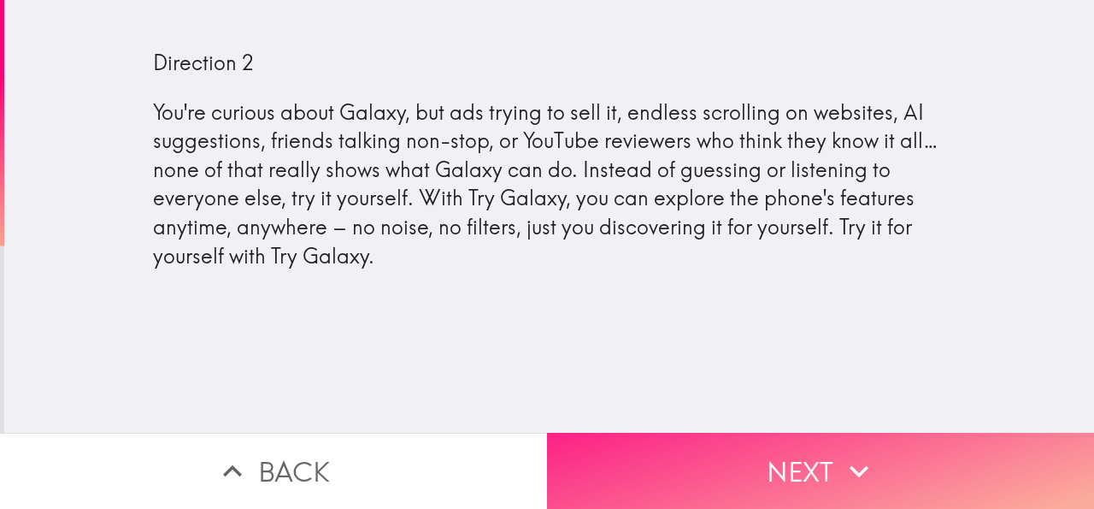
click at [811, 452] on button "Next" at bounding box center [820, 471] width 547 height 76
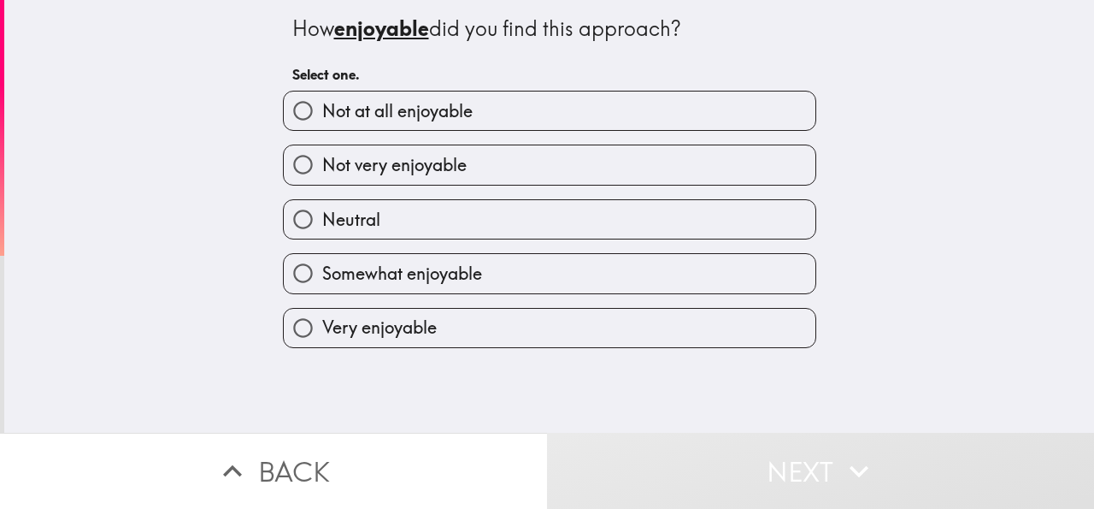
click at [364, 213] on span "Neutral" at bounding box center [351, 220] width 58 height 24
click at [322, 213] on input "Neutral" at bounding box center [303, 219] width 38 height 38
radio input "true"
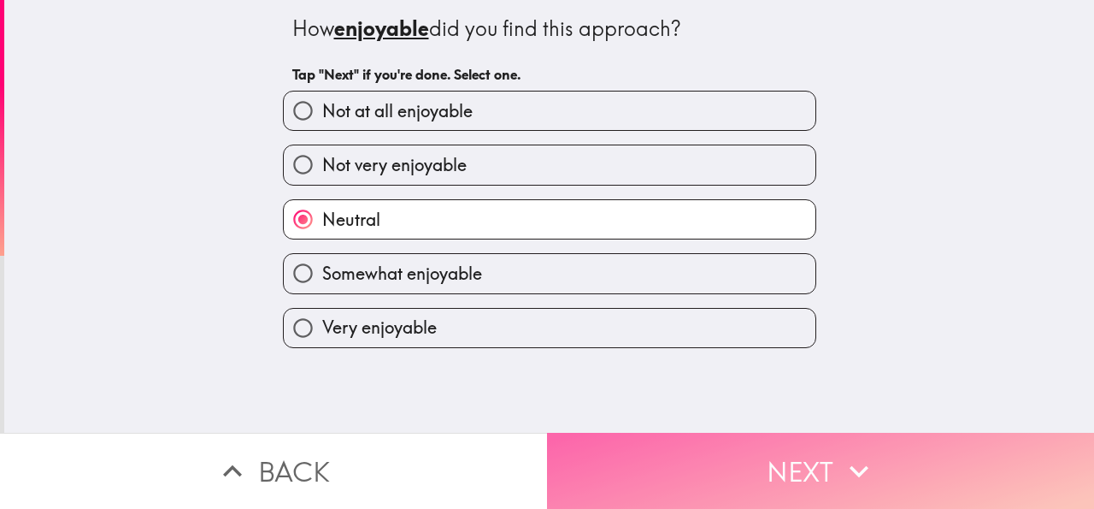
click at [799, 468] on button "Next" at bounding box center [820, 471] width 547 height 76
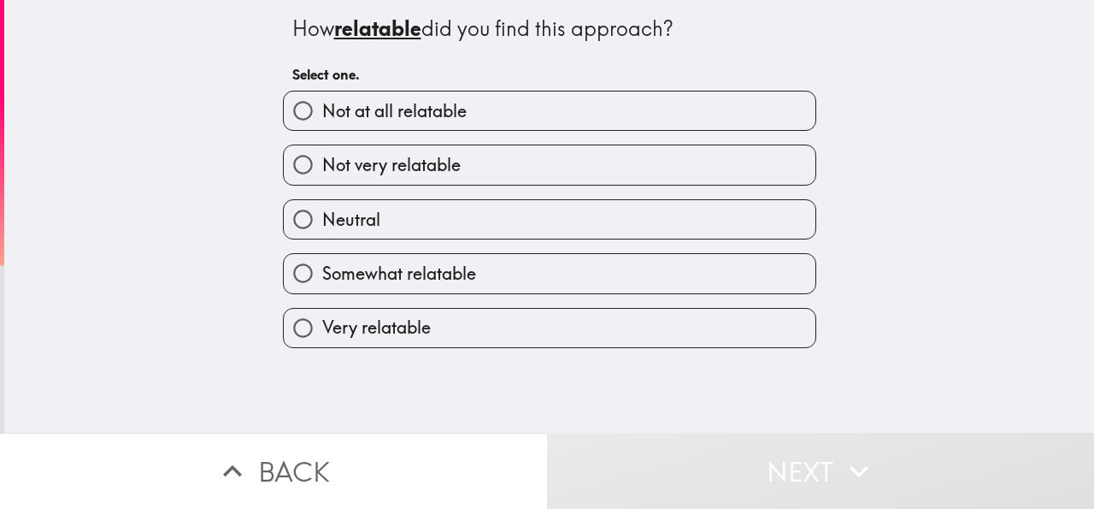
click at [347, 219] on span "Neutral" at bounding box center [351, 220] width 58 height 24
click at [322, 219] on input "Neutral" at bounding box center [303, 219] width 38 height 38
radio input "true"
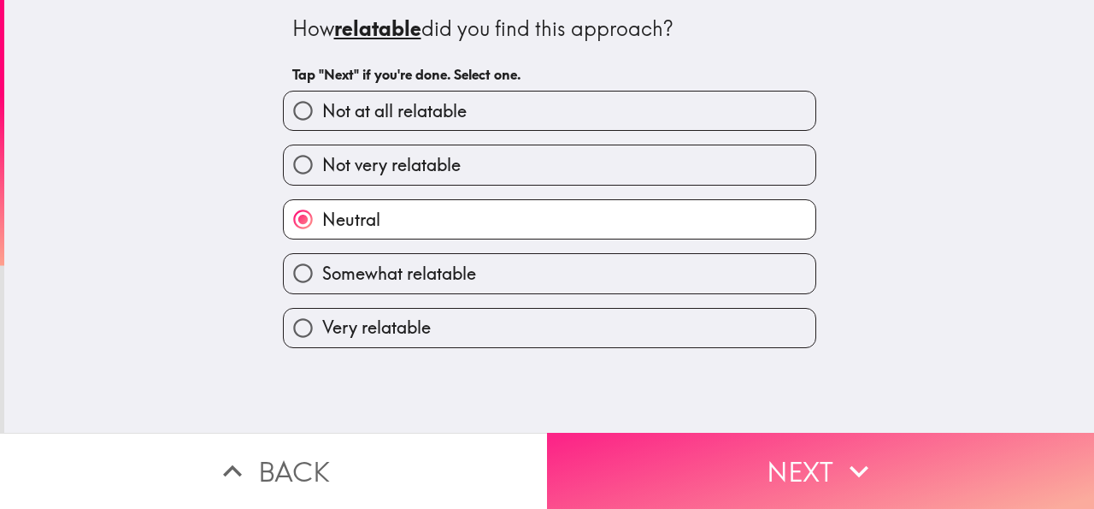
click at [805, 463] on button "Next" at bounding box center [820, 471] width 547 height 76
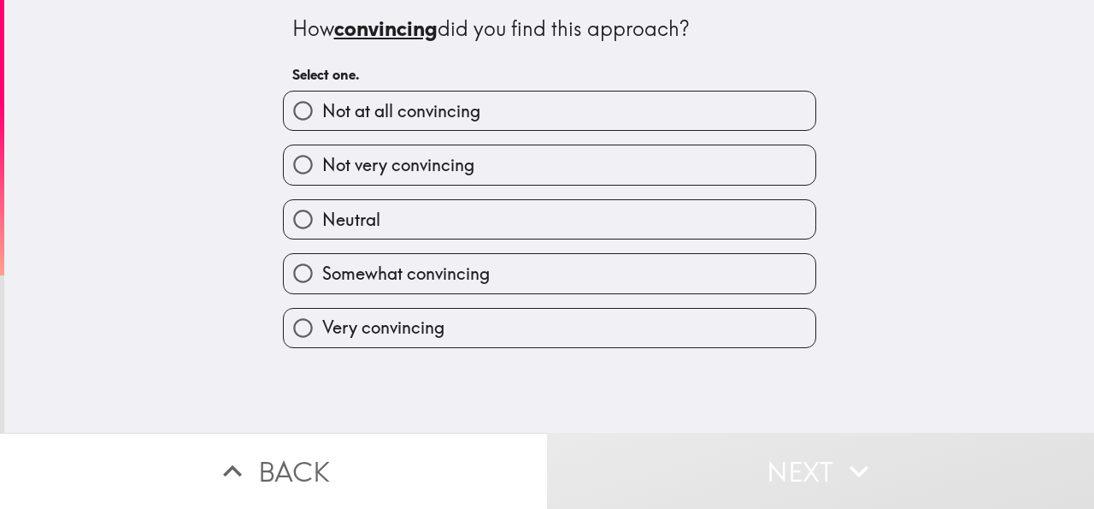
click at [396, 112] on span "Not at all convincing" at bounding box center [401, 111] width 158 height 24
click at [322, 112] on input "Not at all convincing" at bounding box center [303, 110] width 38 height 38
radio input "true"
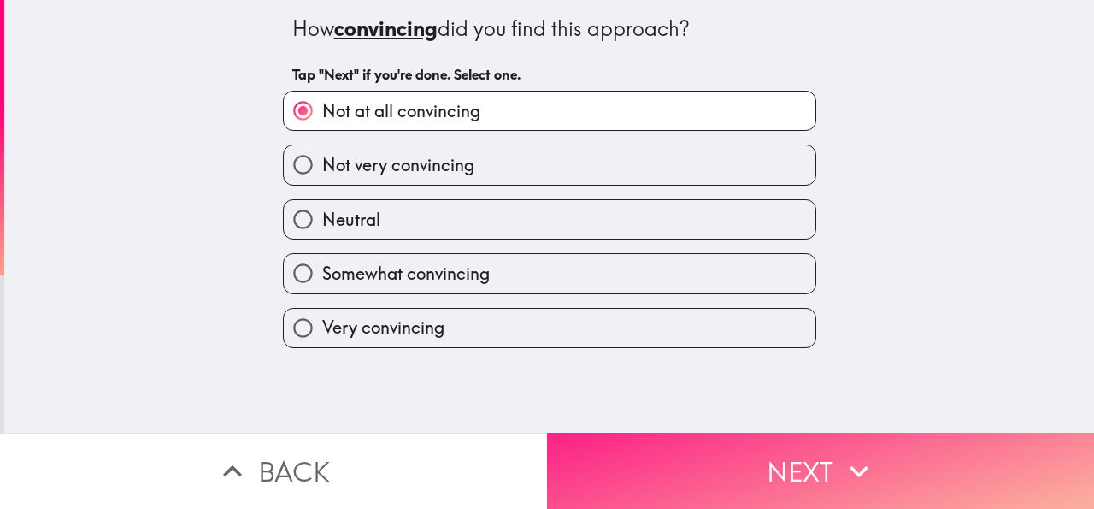
drag, startPoint x: 788, startPoint y: 454, endPoint x: 798, endPoint y: 452, distance: 10.4
click at [791, 453] on button "Next" at bounding box center [820, 471] width 547 height 76
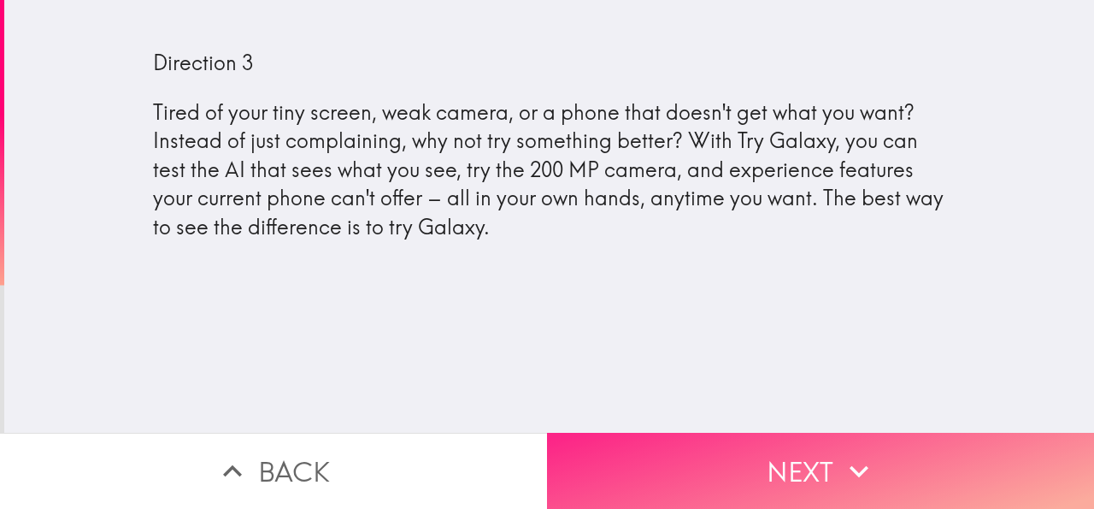
click at [758, 451] on button "Next" at bounding box center [820, 471] width 547 height 76
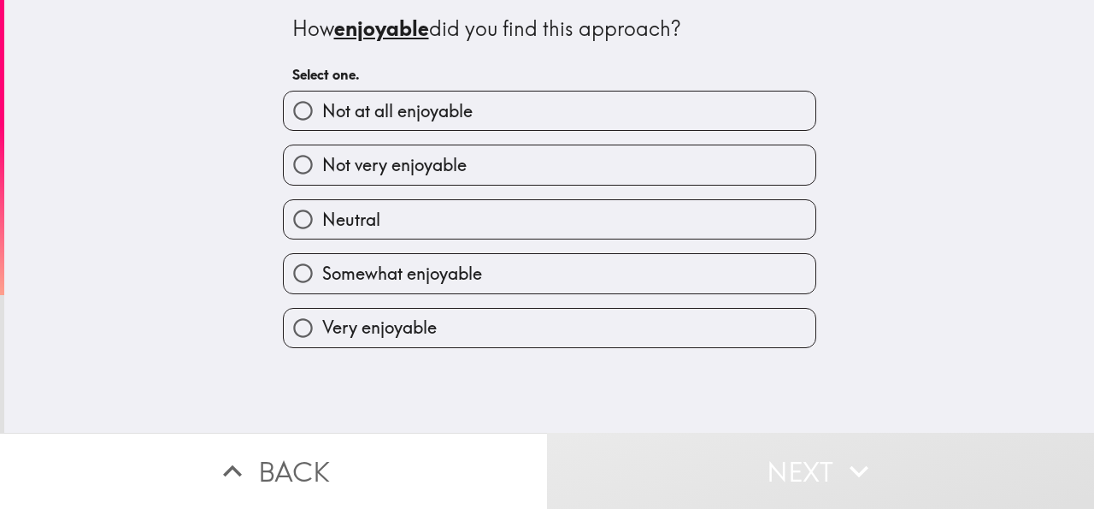
click at [357, 140] on div "Not very enjoyable" at bounding box center [542, 158] width 547 height 54
click at [357, 160] on span "Not very enjoyable" at bounding box center [394, 165] width 145 height 24
click at [322, 160] on input "Not very enjoyable" at bounding box center [303, 164] width 38 height 38
radio input "true"
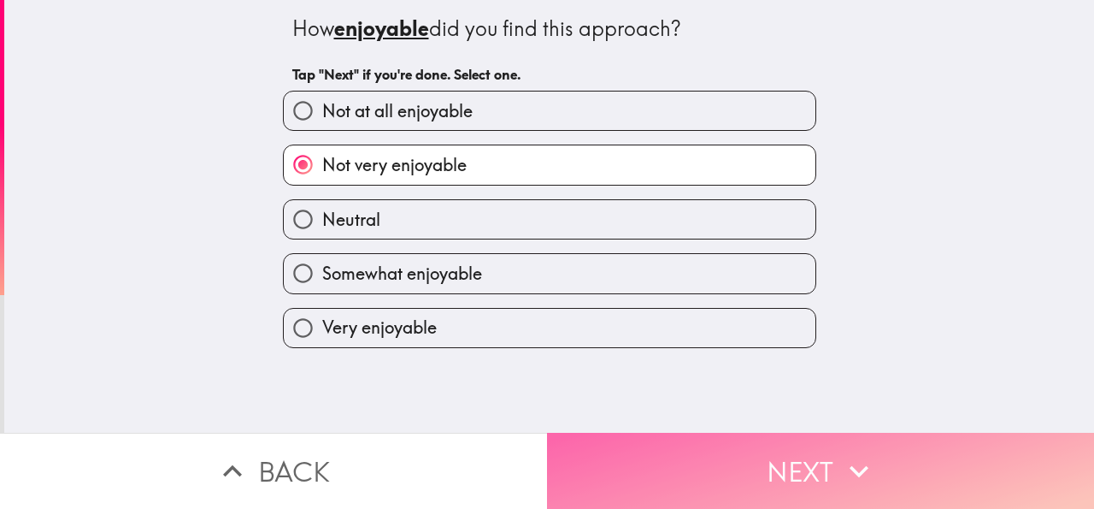
click at [748, 448] on button "Next" at bounding box center [820, 471] width 547 height 76
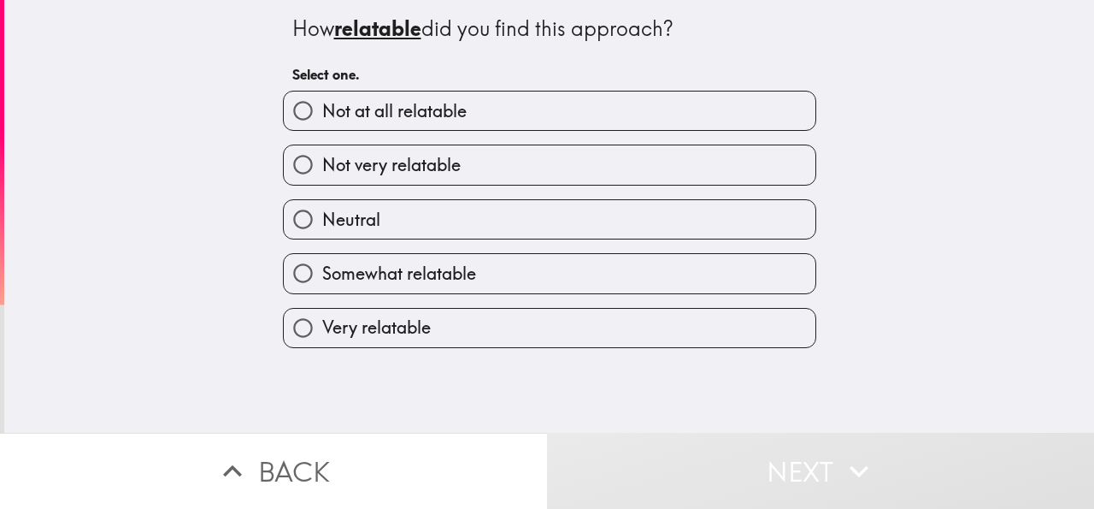
click at [358, 171] on span "Not very relatable" at bounding box center [391, 165] width 139 height 24
click at [322, 171] on input "Not very relatable" at bounding box center [303, 164] width 38 height 38
radio input "true"
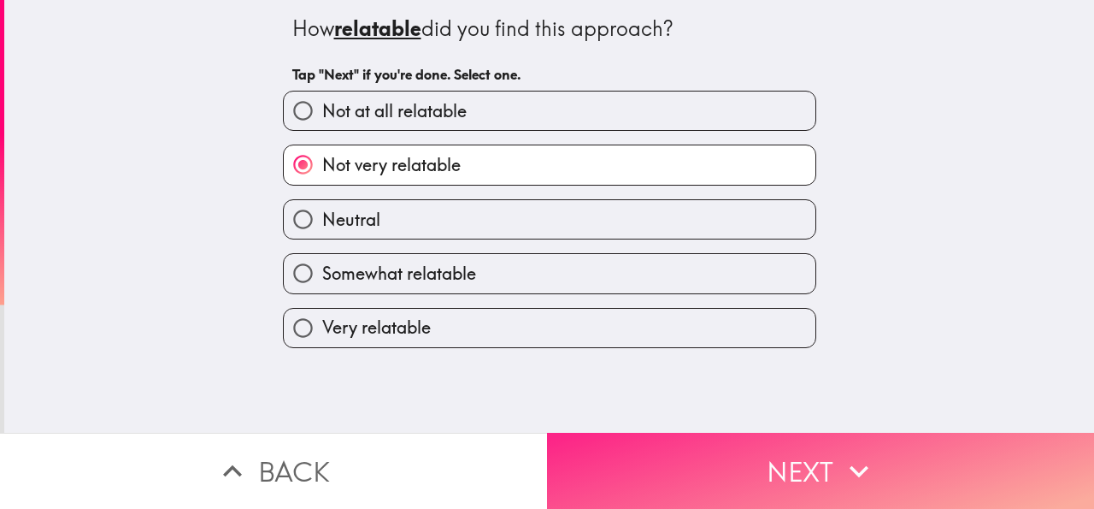
click at [689, 450] on button "Next" at bounding box center [820, 471] width 547 height 76
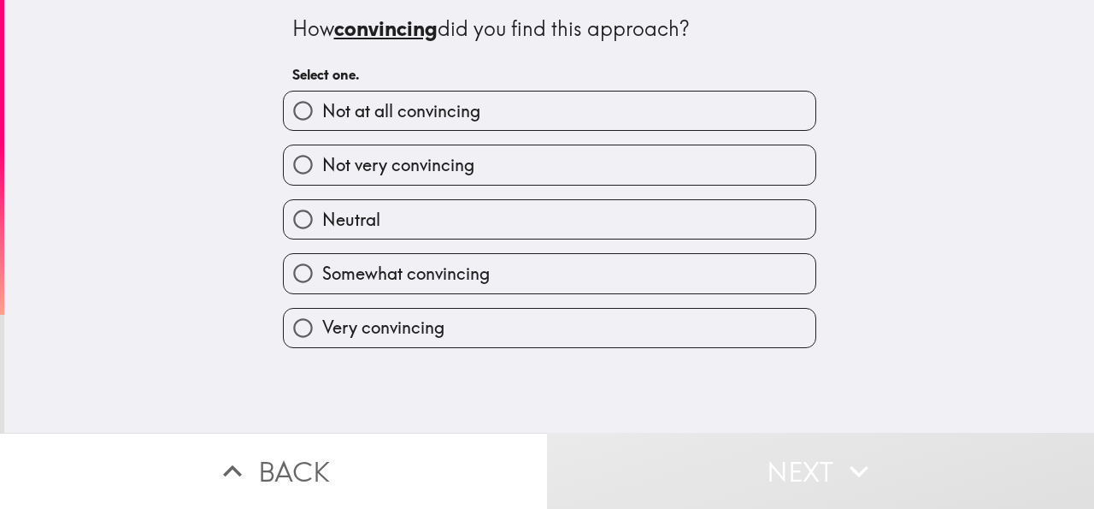
click at [380, 172] on span "Not very convincing" at bounding box center [398, 165] width 152 height 24
click at [322, 172] on input "Not very convincing" at bounding box center [303, 164] width 38 height 38
radio input "true"
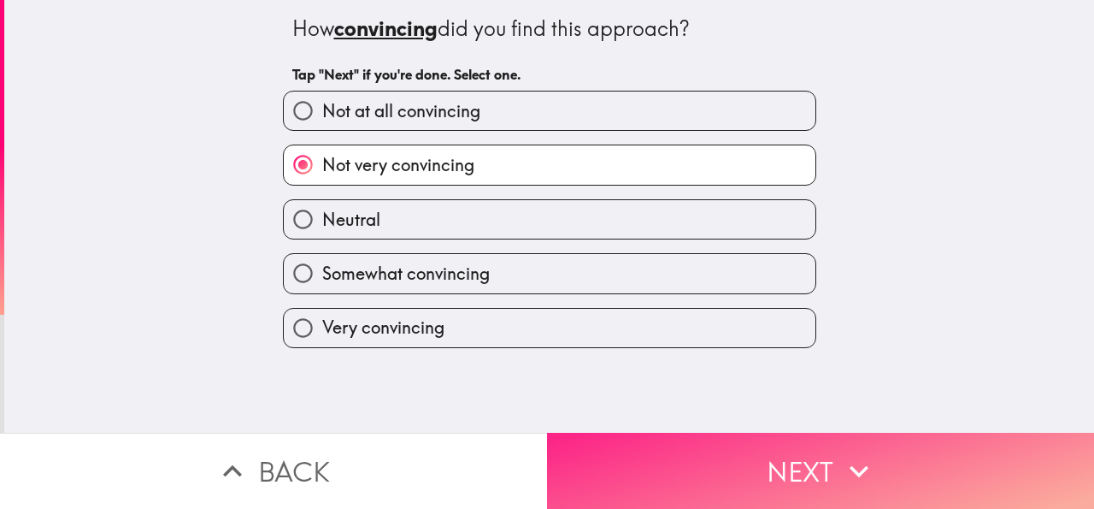
click at [750, 454] on button "Next" at bounding box center [820, 471] width 547 height 76
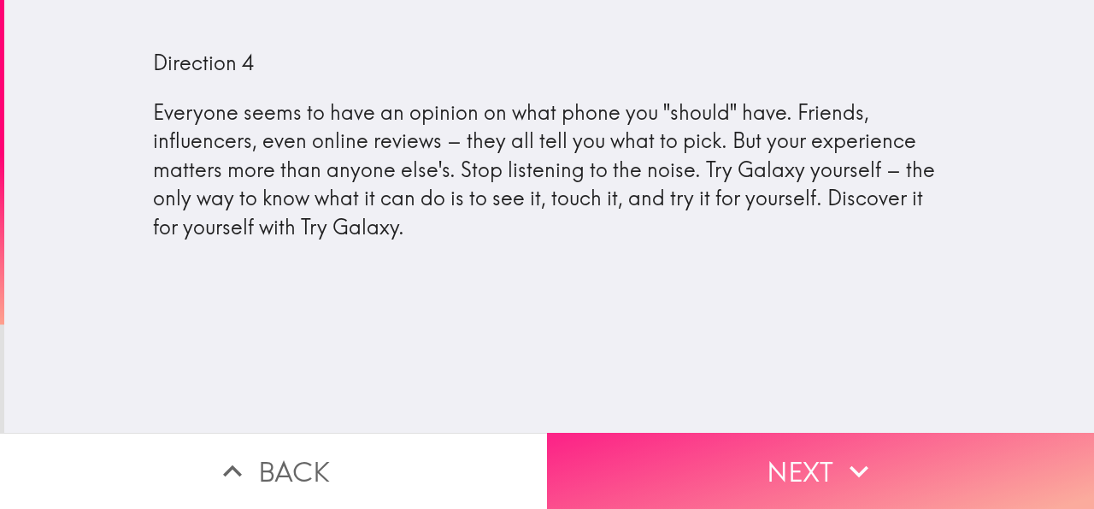
click at [681, 455] on button "Next" at bounding box center [820, 471] width 547 height 76
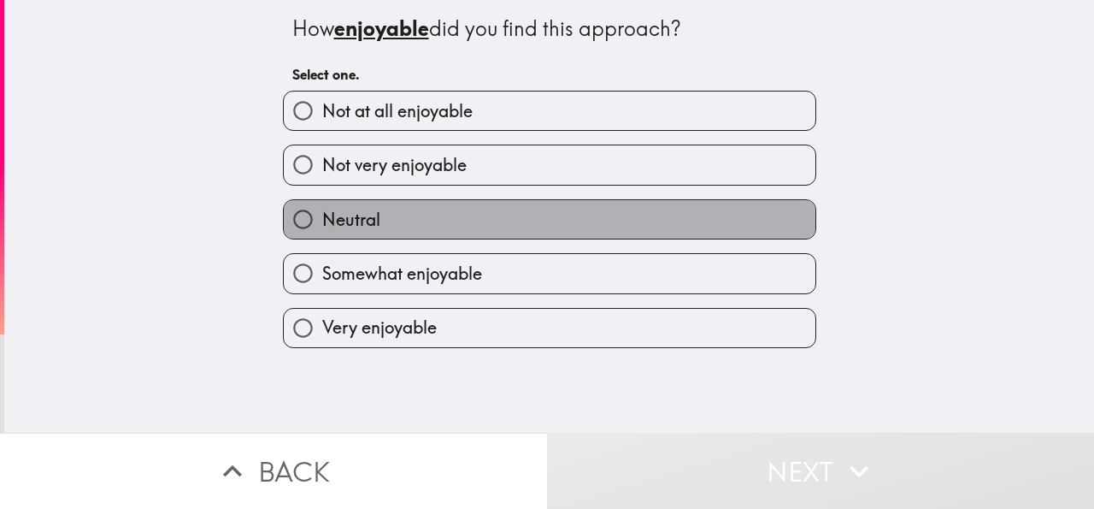
click at [322, 227] on span "Neutral" at bounding box center [351, 220] width 58 height 24
click at [322, 227] on input "Neutral" at bounding box center [303, 219] width 38 height 38
radio input "true"
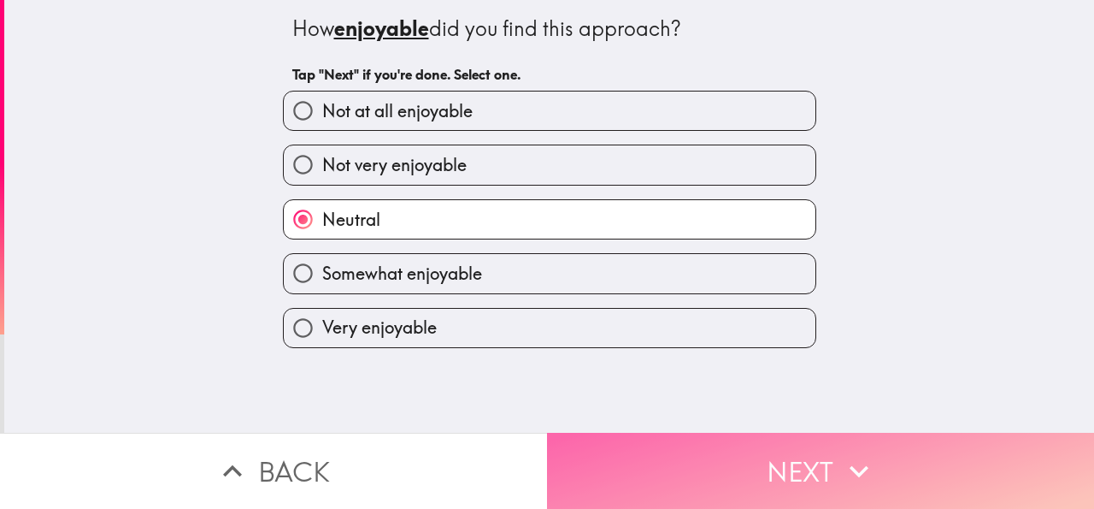
click at [815, 452] on button "Next" at bounding box center [820, 471] width 547 height 76
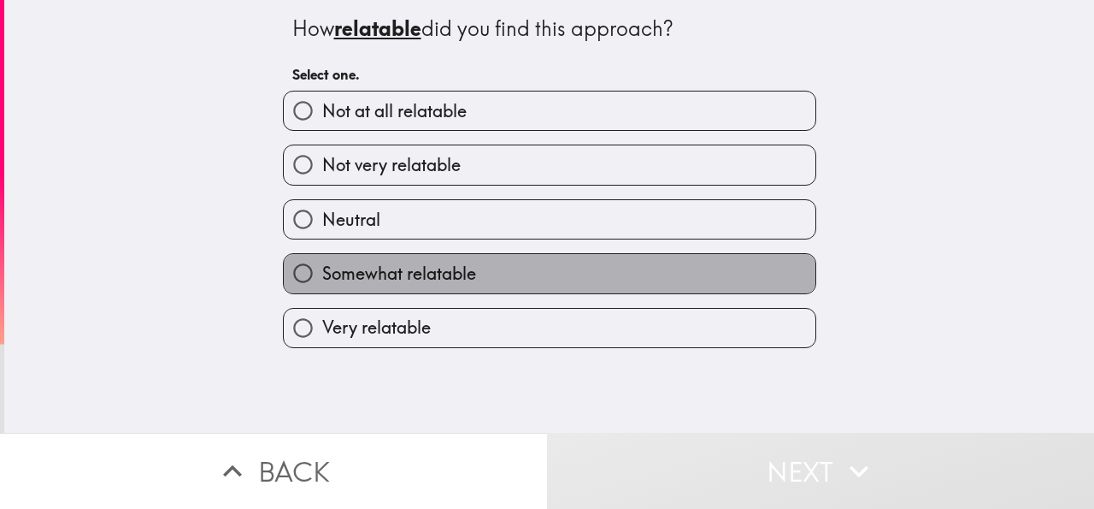
click at [326, 265] on span "Somewhat relatable" at bounding box center [399, 274] width 154 height 24
click at [322, 265] on input "Somewhat relatable" at bounding box center [303, 273] width 38 height 38
radio input "true"
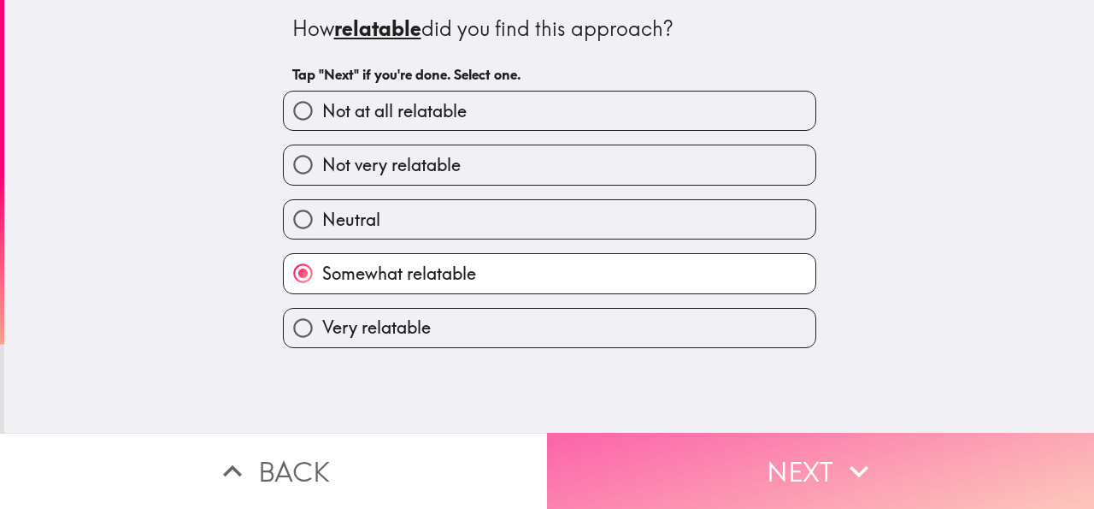
click at [823, 467] on button "Next" at bounding box center [820, 471] width 547 height 76
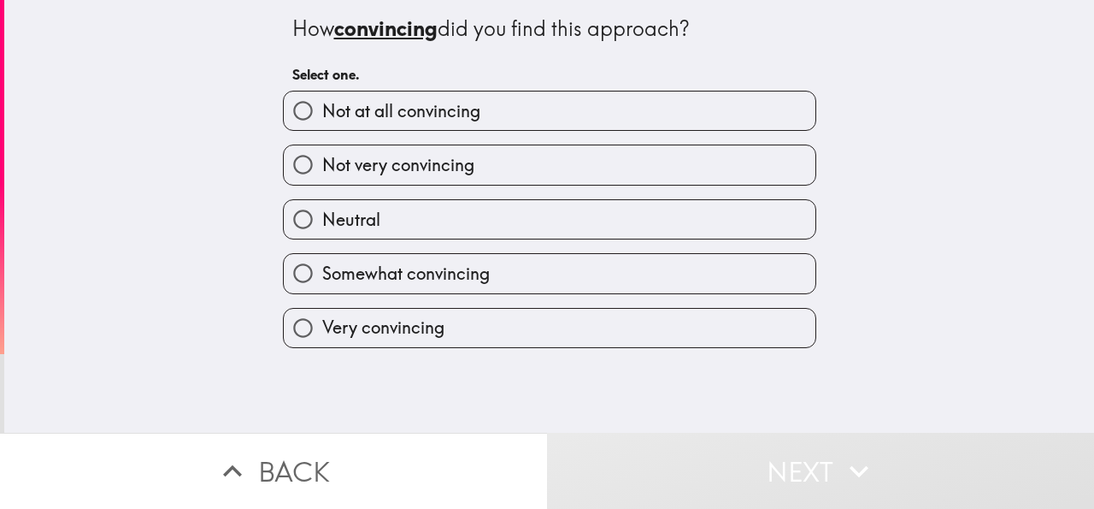
click at [391, 167] on span "Not very convincing" at bounding box center [398, 165] width 152 height 24
click at [322, 167] on input "Not very convincing" at bounding box center [303, 164] width 38 height 38
radio input "true"
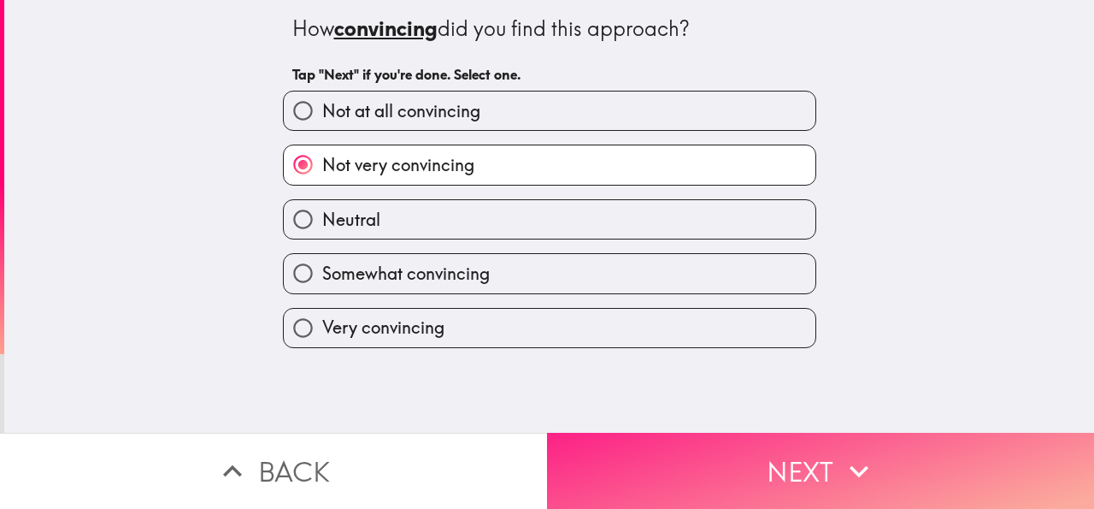
click at [746, 450] on button "Next" at bounding box center [820, 471] width 547 height 76
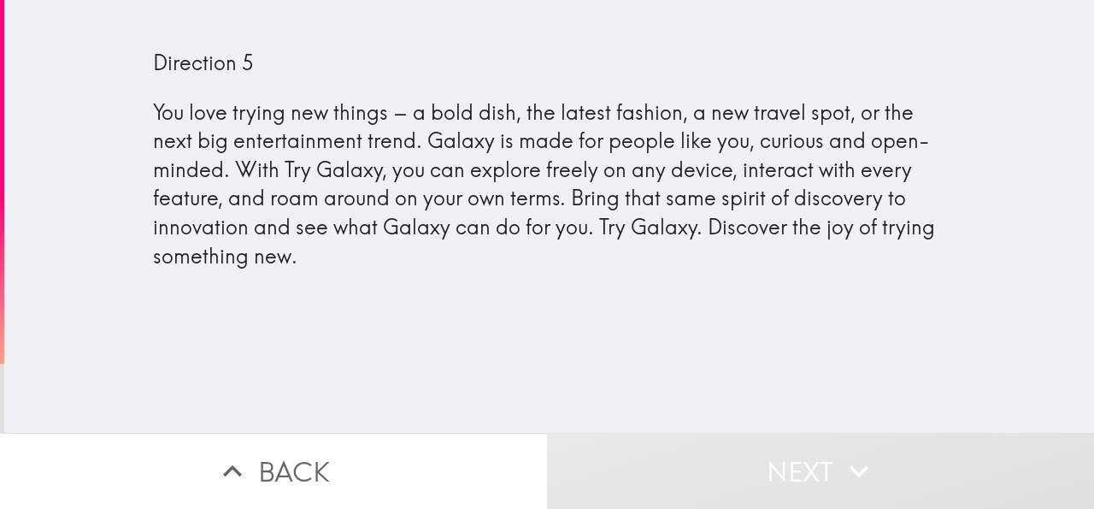
drag, startPoint x: 729, startPoint y: 475, endPoint x: 722, endPoint y: 450, distance: 25.7
click at [729, 475] on button "Next" at bounding box center [820, 471] width 547 height 76
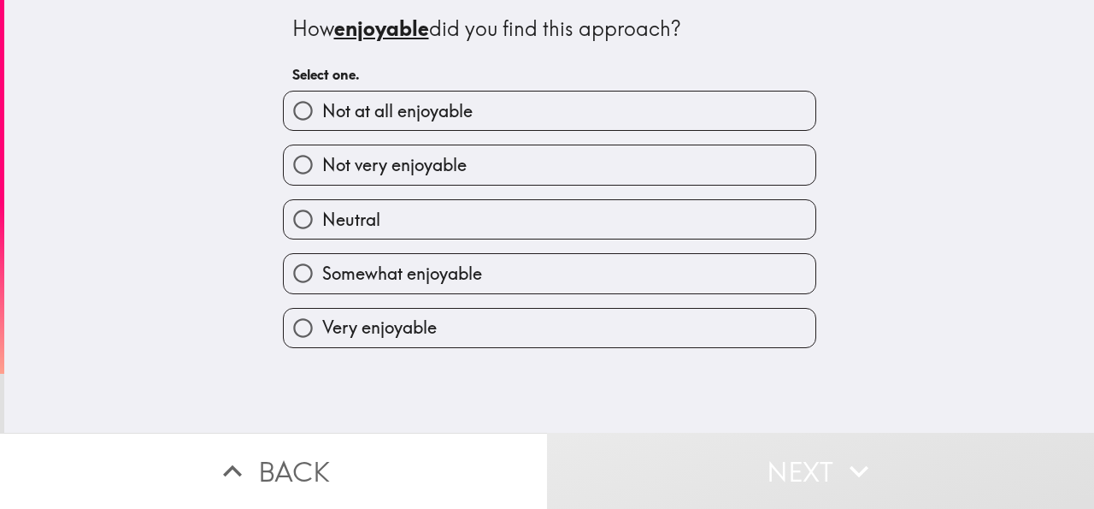
click at [322, 117] on span "Not at all enjoyable" at bounding box center [397, 111] width 150 height 24
click at [322, 117] on input "Not at all enjoyable" at bounding box center [303, 110] width 38 height 38
radio input "true"
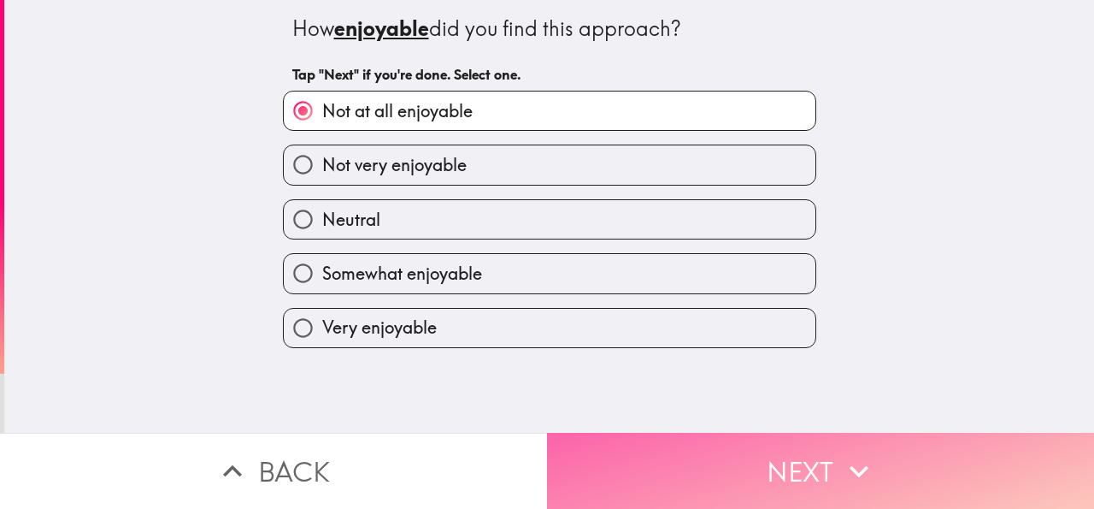
click at [755, 446] on button "Next" at bounding box center [820, 471] width 547 height 76
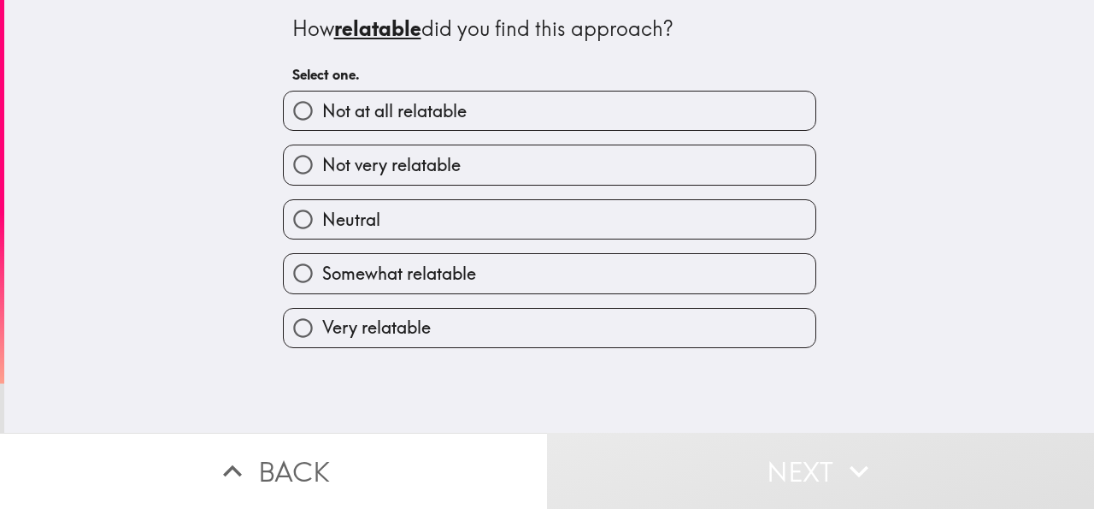
click at [363, 103] on span "Not at all relatable" at bounding box center [394, 111] width 145 height 24
click at [322, 103] on input "Not at all relatable" at bounding box center [303, 110] width 38 height 38
radio input "true"
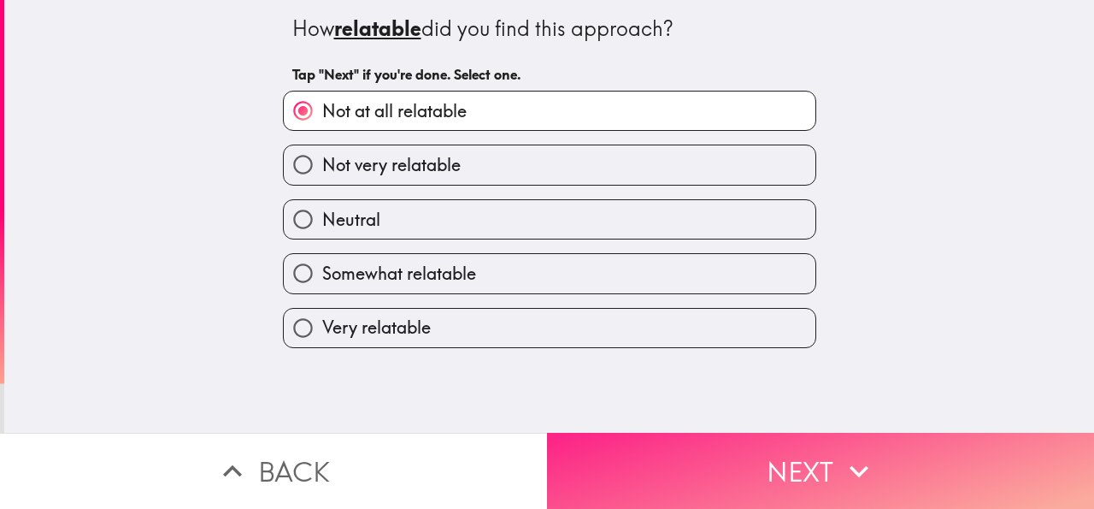
click at [762, 466] on button "Next" at bounding box center [820, 471] width 547 height 76
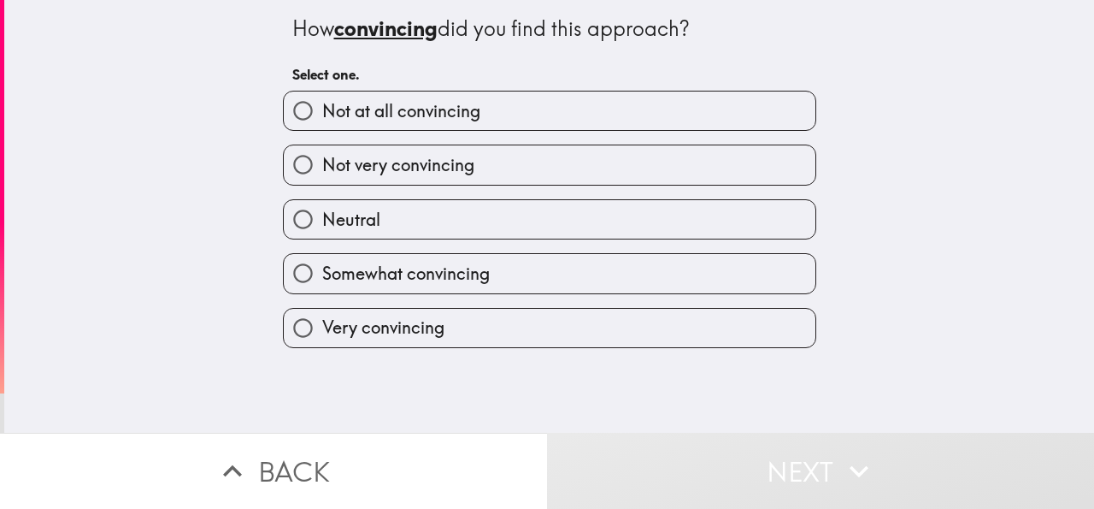
click at [343, 98] on label "Not at all convincing" at bounding box center [550, 110] width 532 height 38
click at [322, 98] on input "Not at all convincing" at bounding box center [303, 110] width 38 height 38
radio input "true"
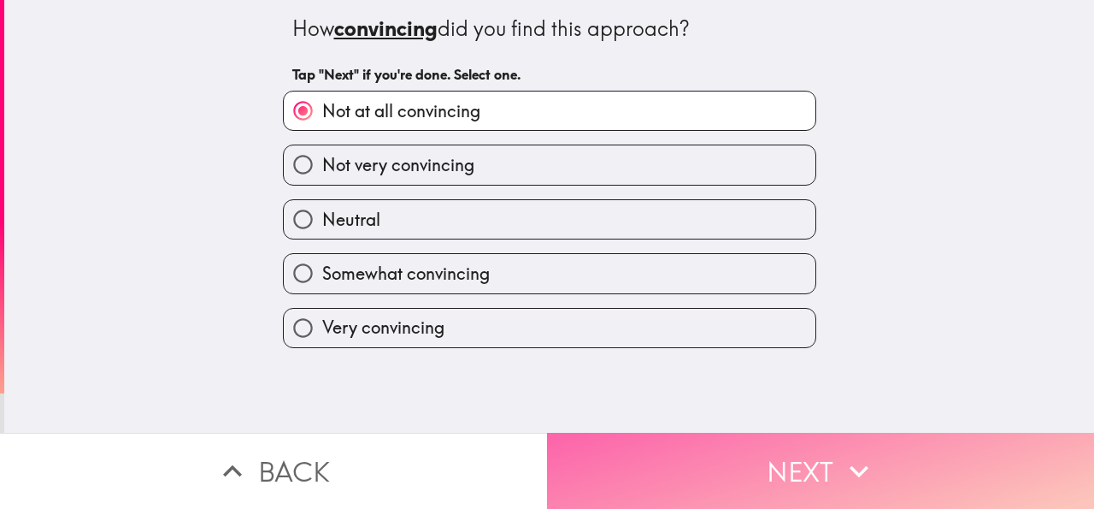
drag, startPoint x: 735, startPoint y: 442, endPoint x: 729, endPoint y: 416, distance: 26.3
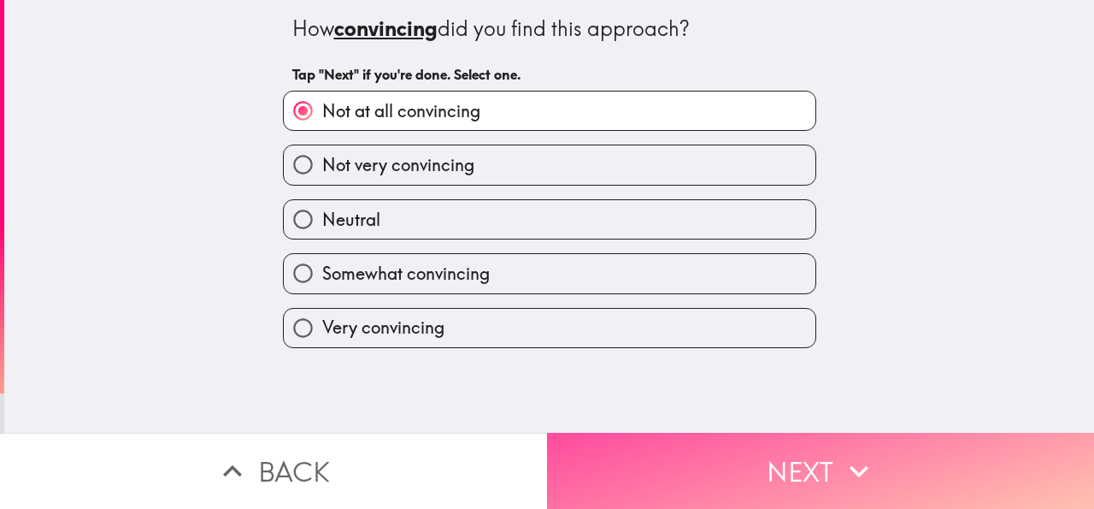
click at [736, 442] on button "Next" at bounding box center [820, 471] width 547 height 76
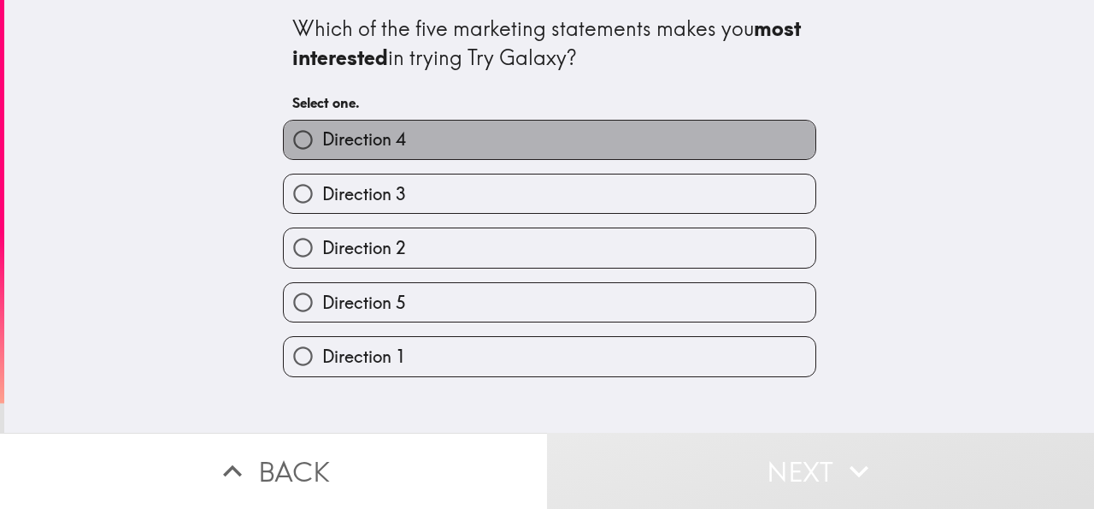
click at [322, 138] on span "Direction 4" at bounding box center [364, 139] width 84 height 24
click at [321, 138] on input "Direction 4" at bounding box center [303, 140] width 38 height 38
radio input "true"
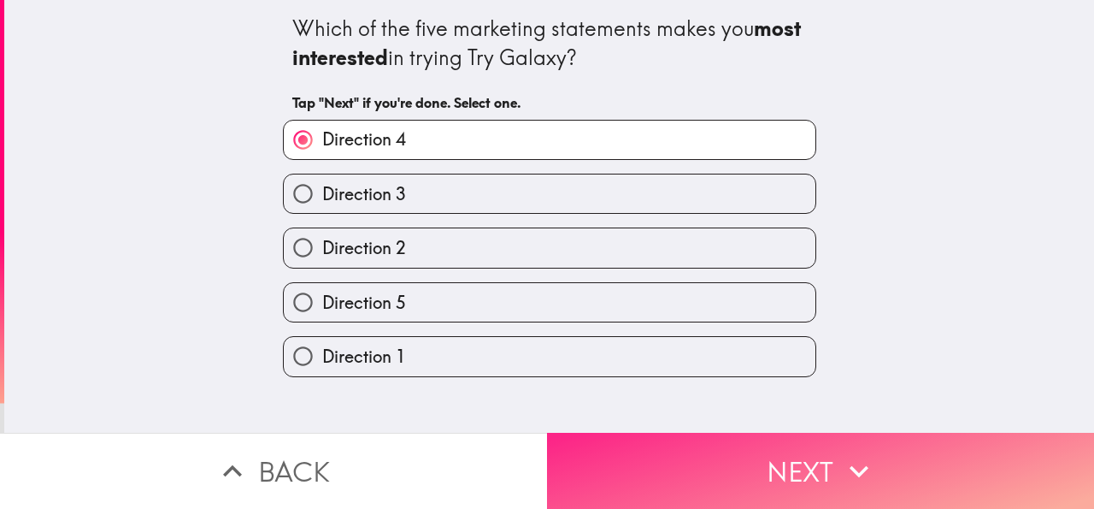
click at [805, 467] on button "Next" at bounding box center [820, 471] width 547 height 76
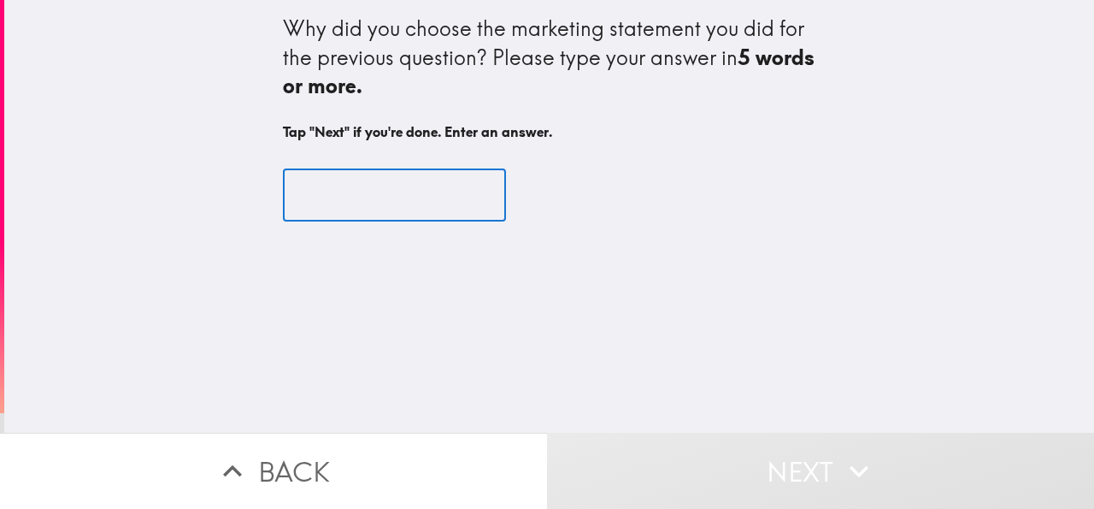
click at [334, 196] on input "text" at bounding box center [394, 194] width 223 height 53
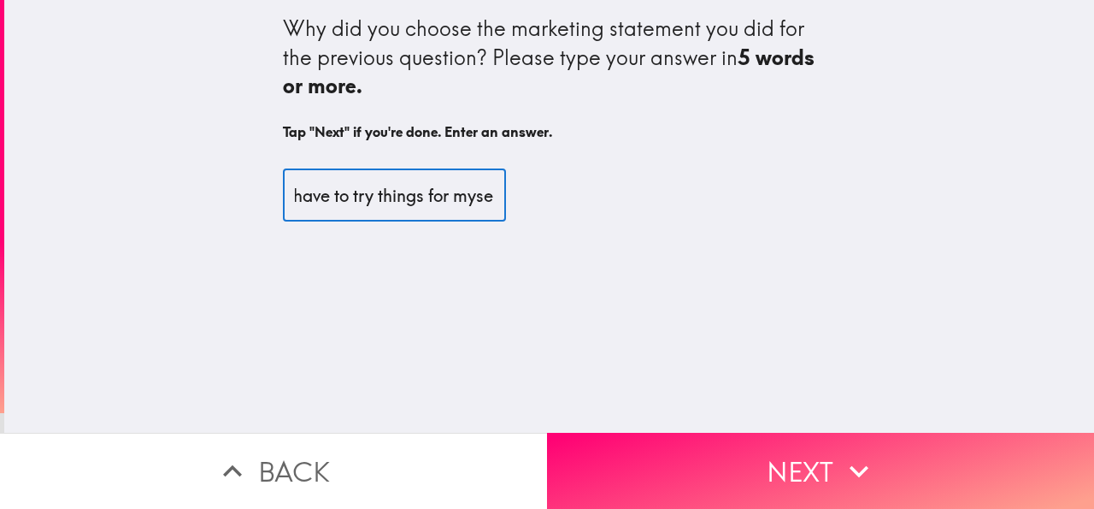
scroll to position [0, 327]
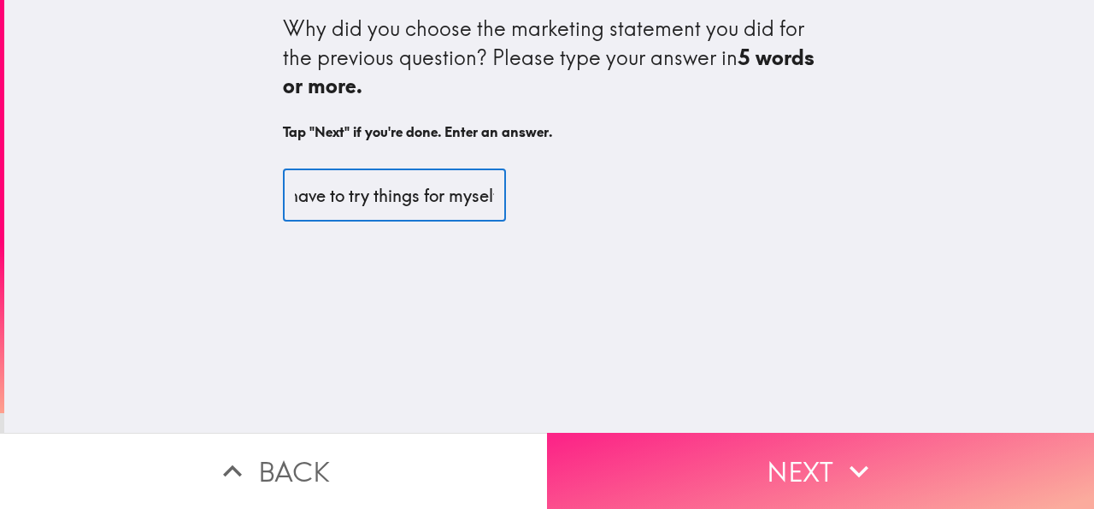
type input "I listen to other's opinions, but most time, I have to try things for myself."
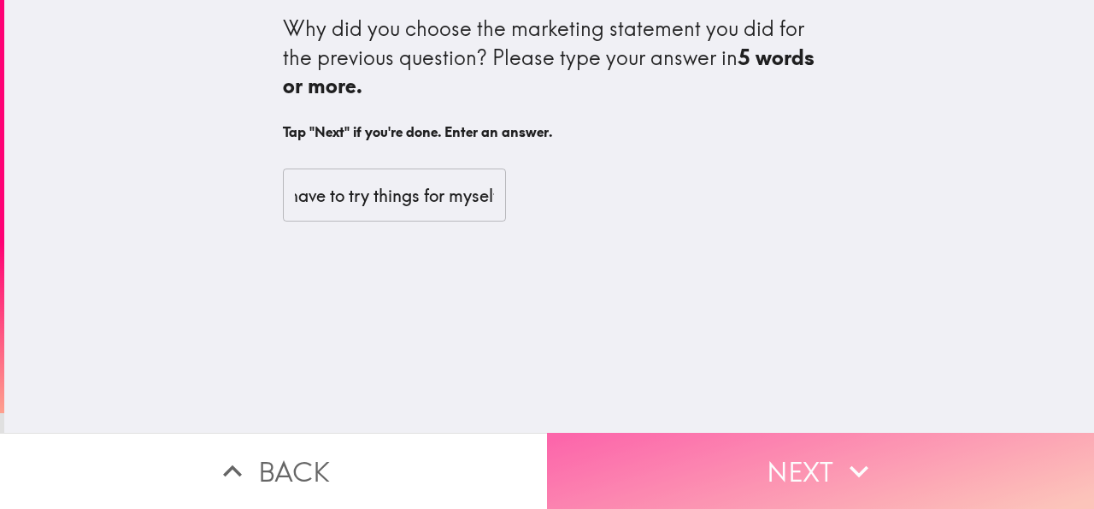
click at [825, 451] on button "Next" at bounding box center [820, 471] width 547 height 76
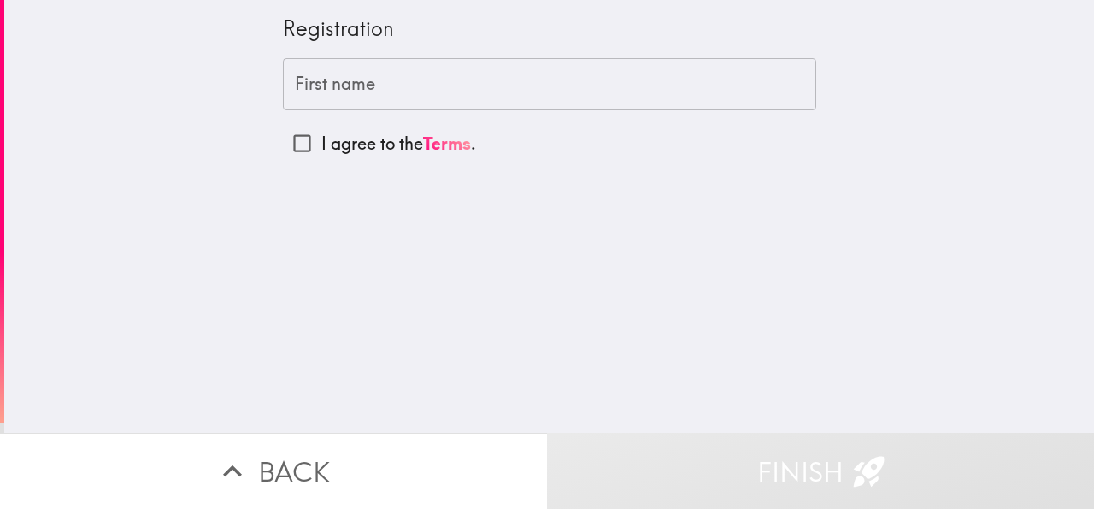
click at [286, 145] on input "I agree to the Terms ." at bounding box center [302, 143] width 38 height 38
checkbox input "true"
click at [317, 81] on input "First name" at bounding box center [550, 84] width 534 height 53
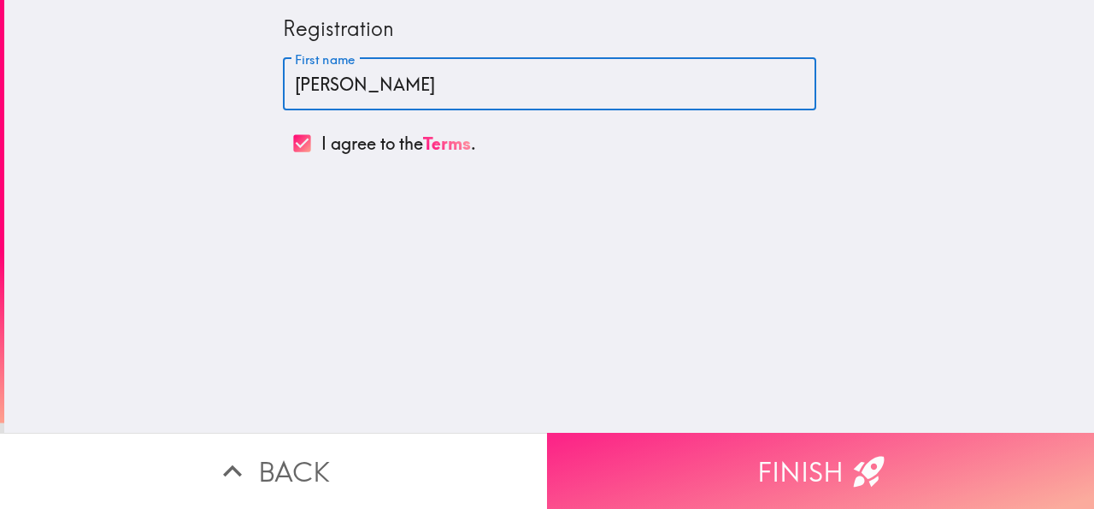
type input "[PERSON_NAME]"
click at [703, 433] on button "Finish" at bounding box center [820, 471] width 547 height 76
